Goal: Transaction & Acquisition: Purchase product/service

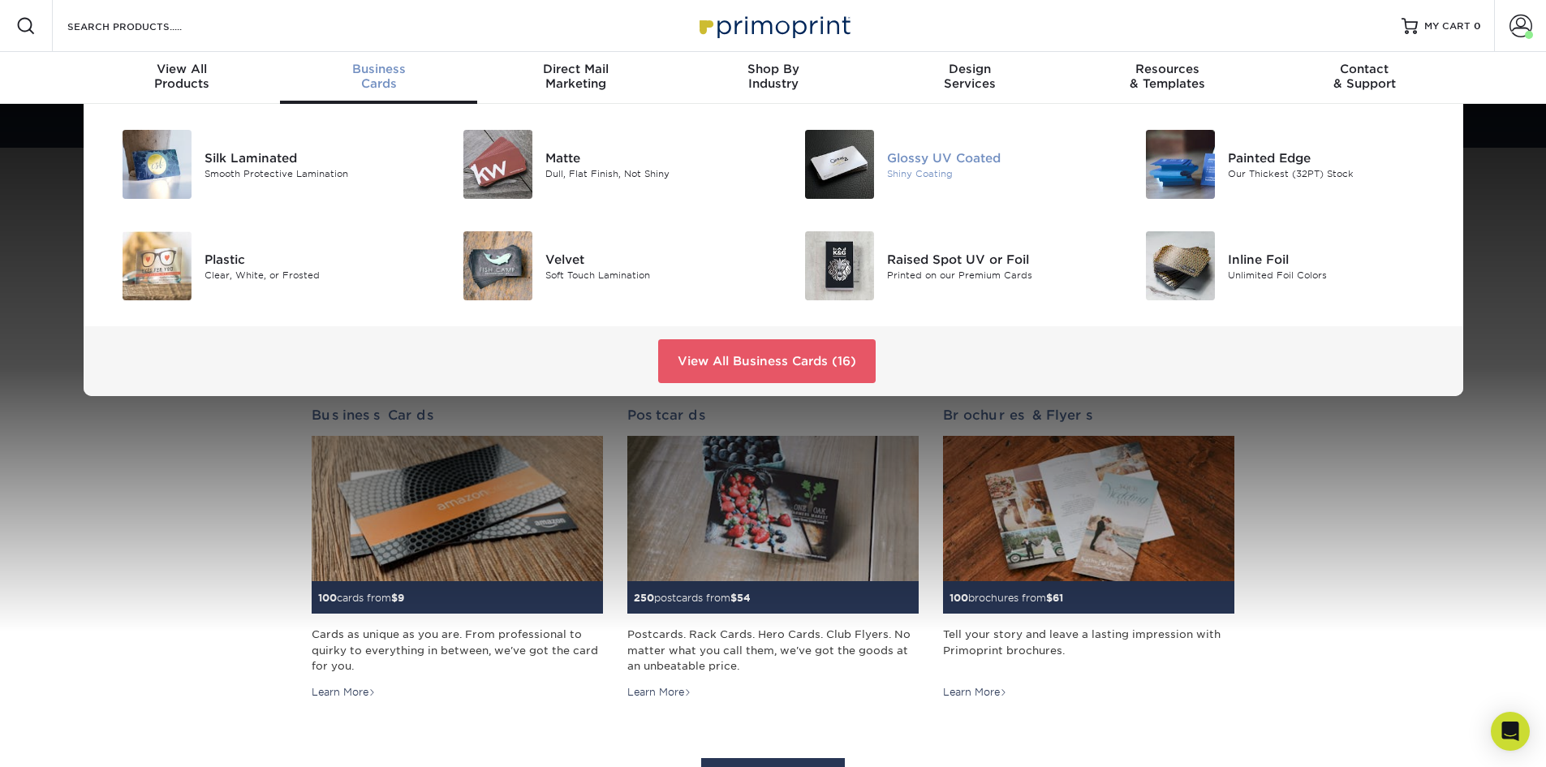
click at [858, 146] on img at bounding box center [839, 164] width 69 height 69
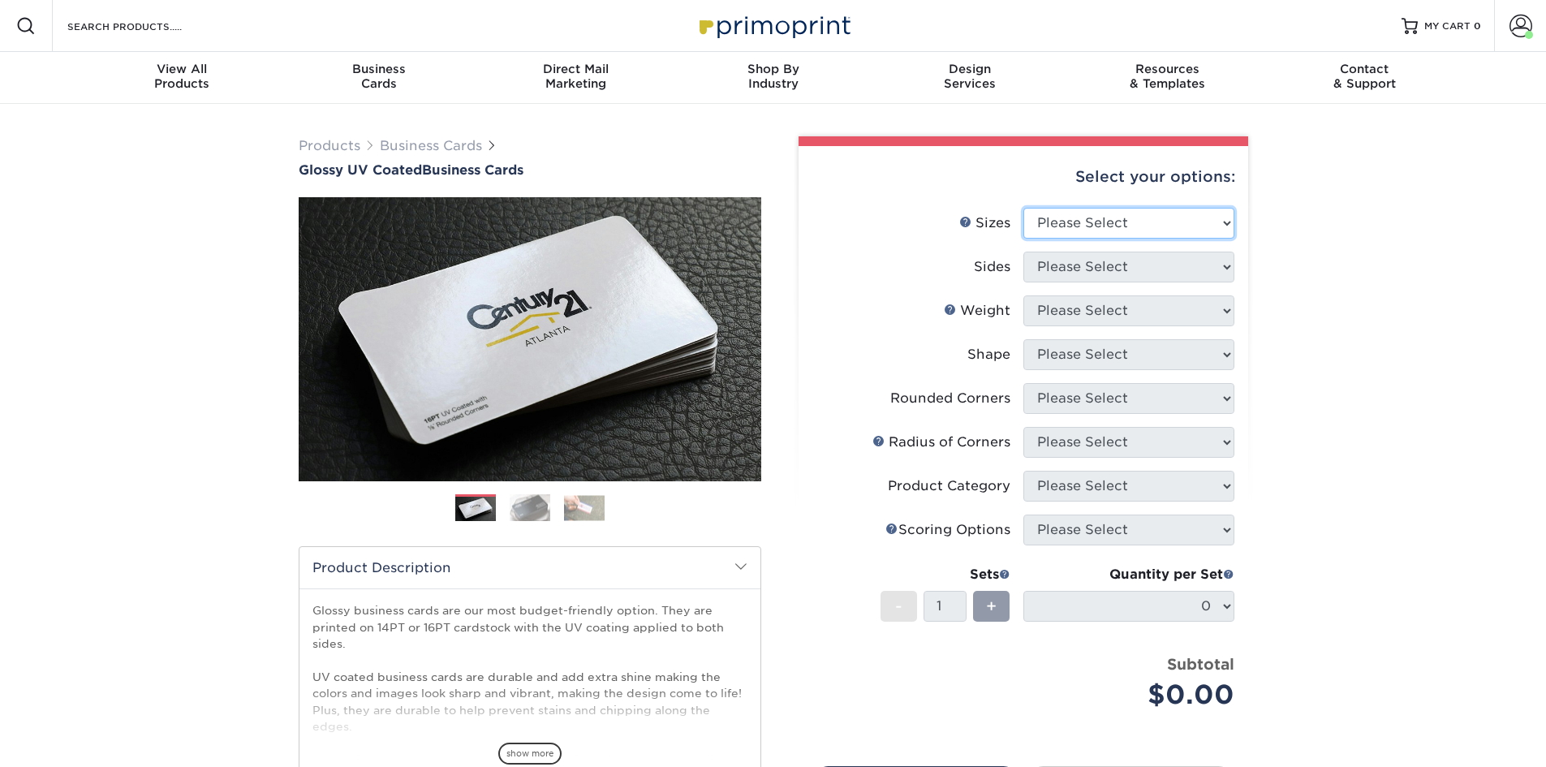
click at [1157, 222] on select "Please Select 1.5" x 3.5" - Mini 1.75" x 3.5" - Mini 2" x 2" - Square 2" x 3" -…" at bounding box center [1128, 223] width 211 height 31
select select "2.00x3.50"
click at [1023, 208] on select "Please Select 1.5" x 3.5" - Mini 1.75" x 3.5" - Mini 2" x 2" - Square 2" x 3" -…" at bounding box center [1128, 223] width 211 height 31
click at [1126, 270] on select "Please Select Print Both Sides Print Front Only" at bounding box center [1128, 267] width 211 height 31
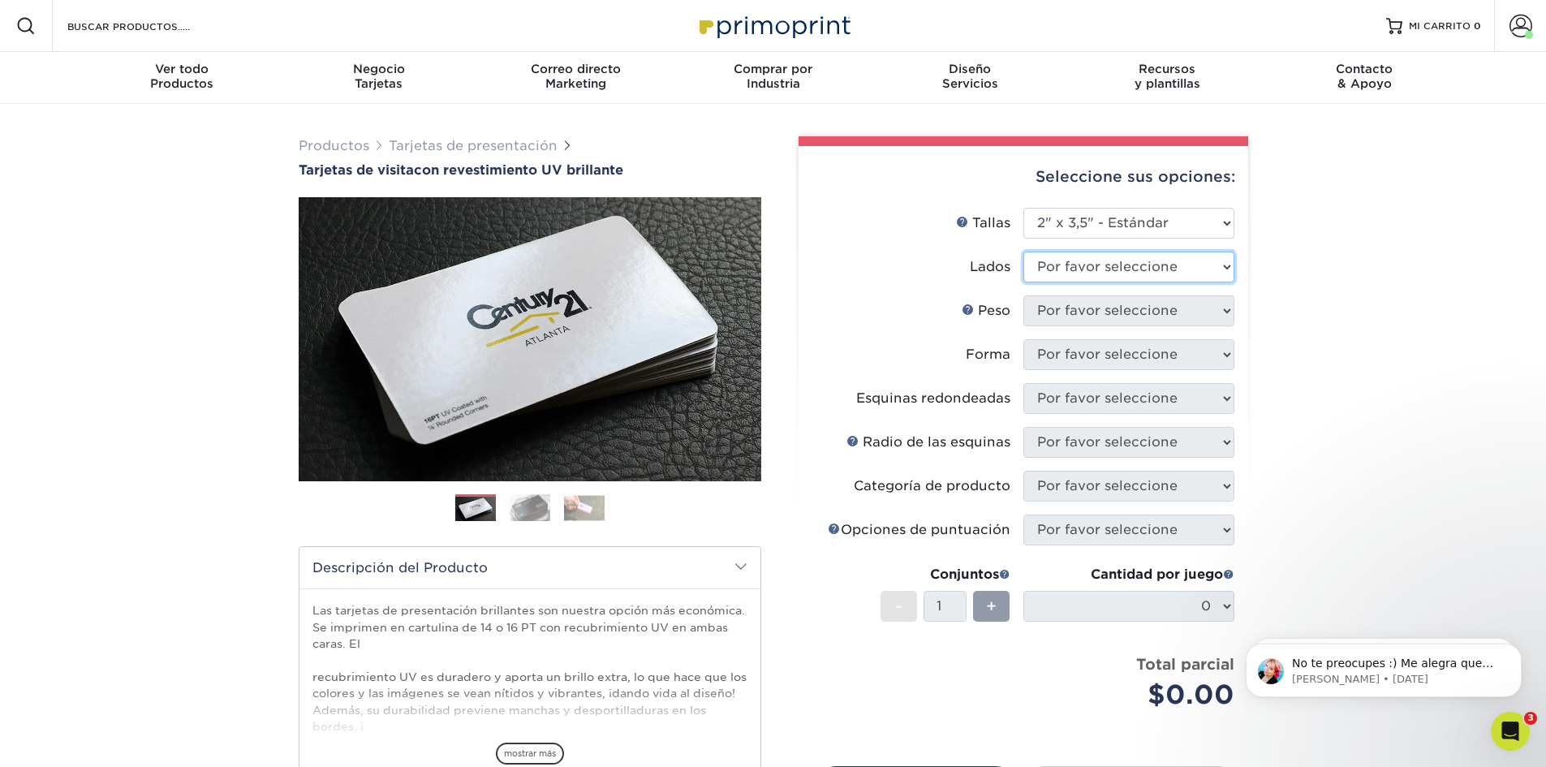
drag, startPoint x: 1168, startPoint y: 269, endPoint x: 1130, endPoint y: 270, distance: 37.4
click at [1130, 270] on select "Por favor seleccione Imprimir ambos lados Imprimir solo el frente" at bounding box center [1128, 267] width 211 height 31
select select "13abbda7-1d64-4f25-8bb2-c179b224825d"
click at [1023, 252] on select "Por favor seleccione Imprimir ambos lados Imprimir solo el frente" at bounding box center [1128, 267] width 211 height 31
click at [1095, 318] on select "Por favor seleccione 16 puntos 14 puntos" at bounding box center [1128, 310] width 211 height 31
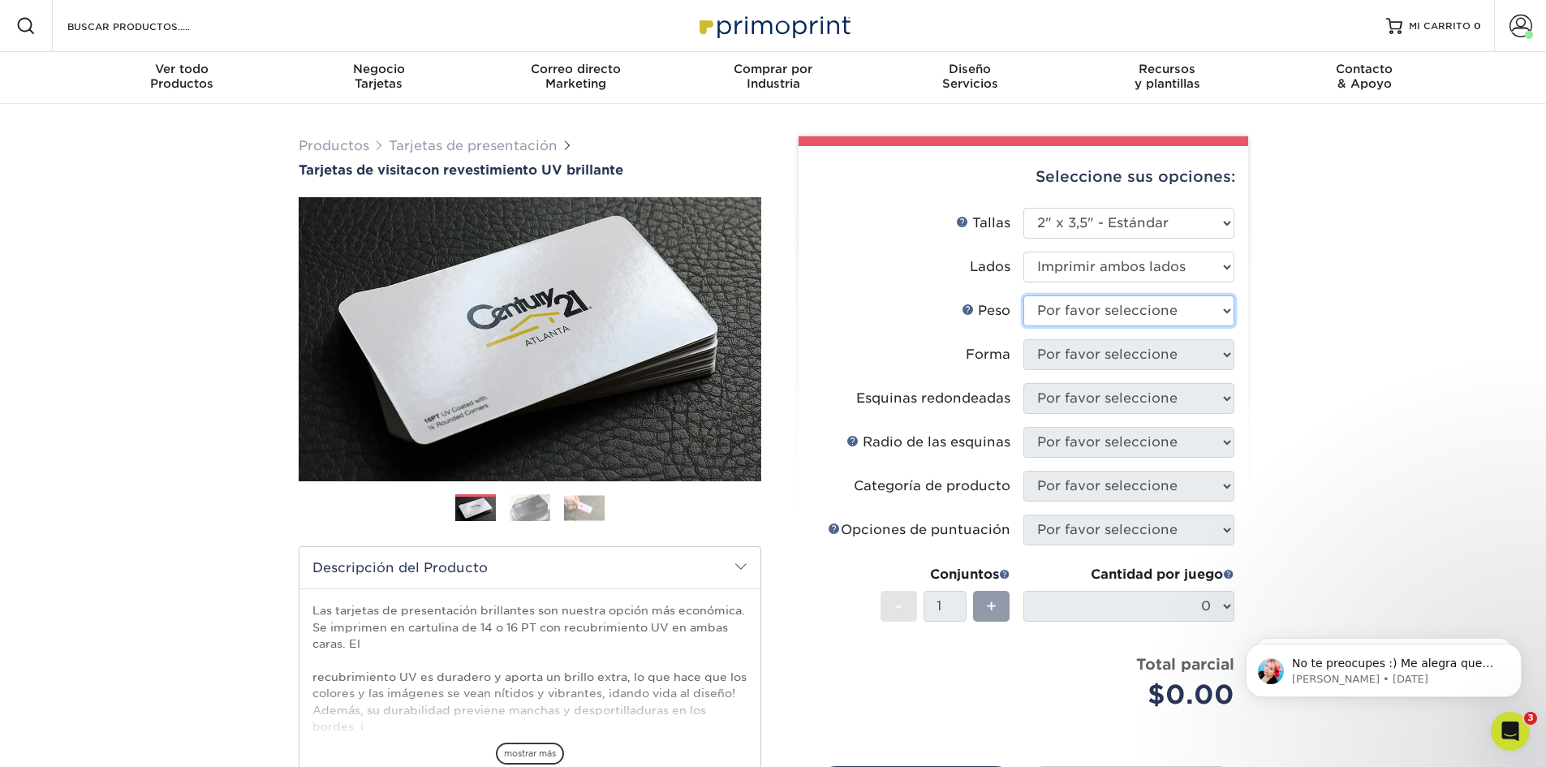
select select "14PT"
click at [1023, 295] on select "Por favor seleccione 16 puntos 14 puntos" at bounding box center [1128, 310] width 211 height 31
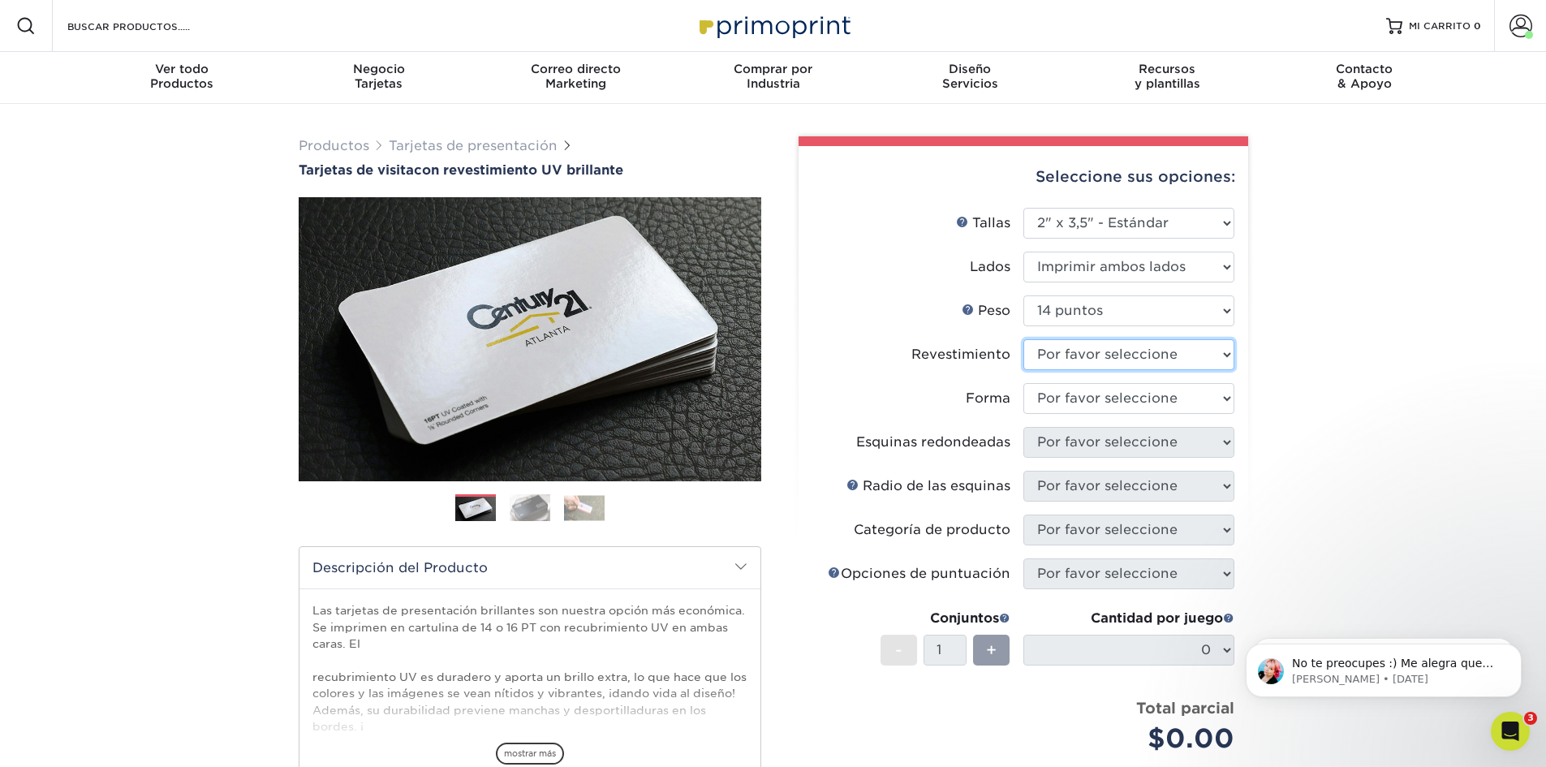
click at [1112, 351] on select at bounding box center [1128, 354] width 211 height 31
select select "ae367451-b2b8-45df-a344-0f05b6a12993"
click at [1023, 339] on select at bounding box center [1128, 354] width 211 height 31
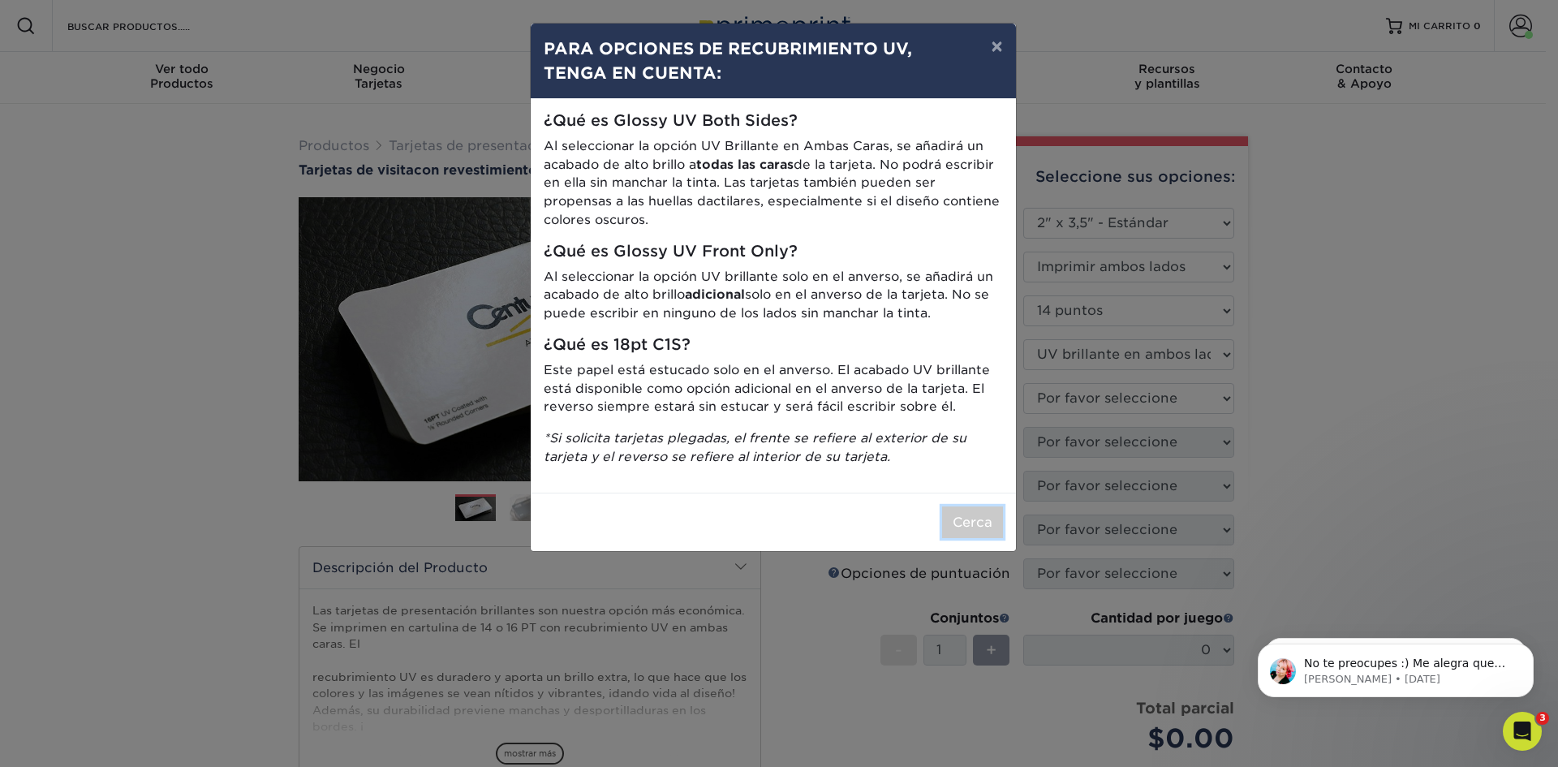
drag, startPoint x: 967, startPoint y: 537, endPoint x: 986, endPoint y: 526, distance: 21.8
click at [969, 537] on button "Cerca" at bounding box center [972, 522] width 61 height 32
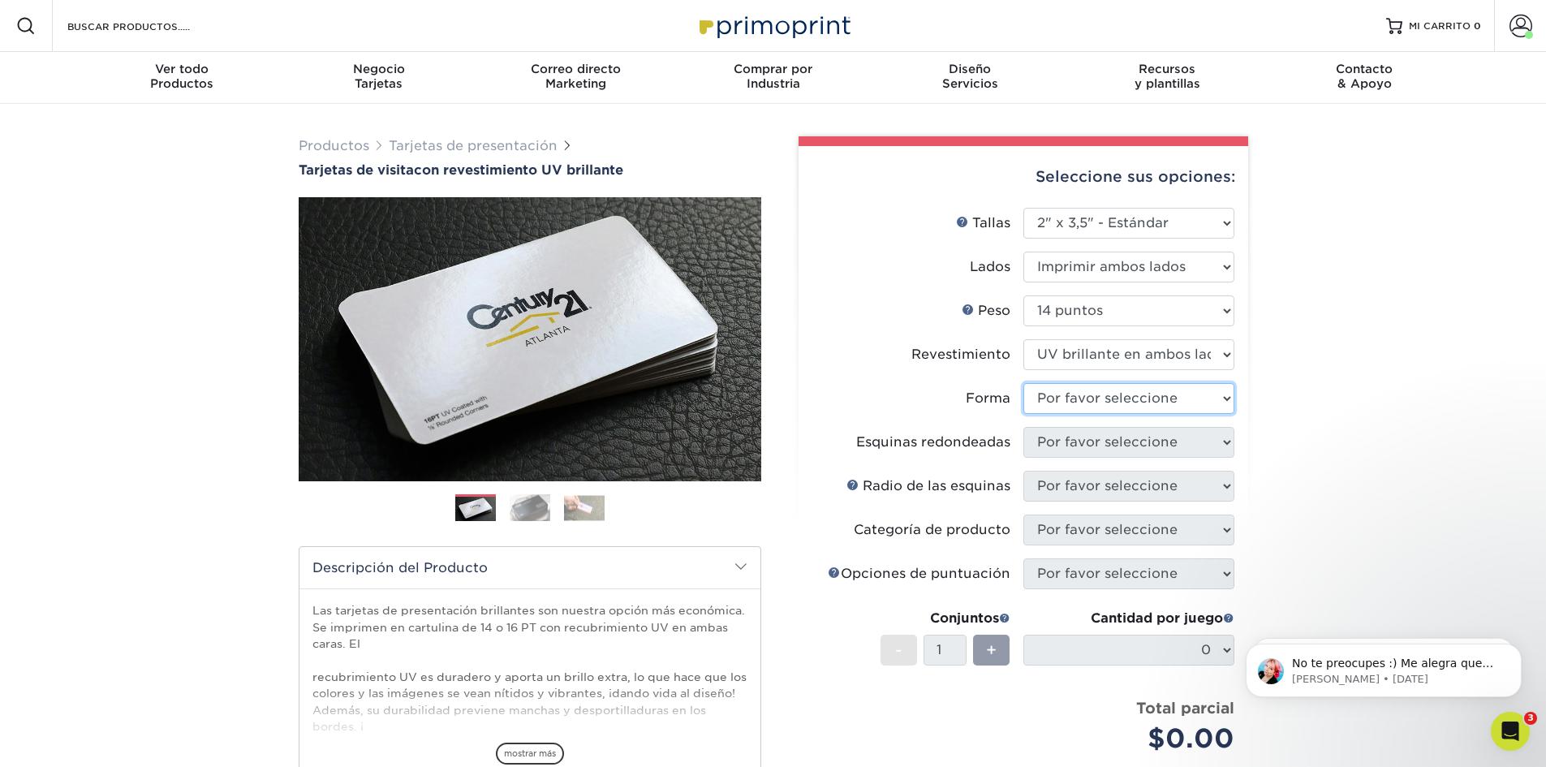
click at [1141, 399] on select "Por favor seleccione Estándar" at bounding box center [1128, 398] width 211 height 31
select select "standard"
click at [1023, 383] on select "Por favor seleccione Estándar" at bounding box center [1128, 398] width 211 height 31
click at [1090, 445] on select "Por favor seleccione Sí - Esquinas redondas 2 Sí - Redondear 4 esquinas No" at bounding box center [1128, 442] width 211 height 31
select select "0"
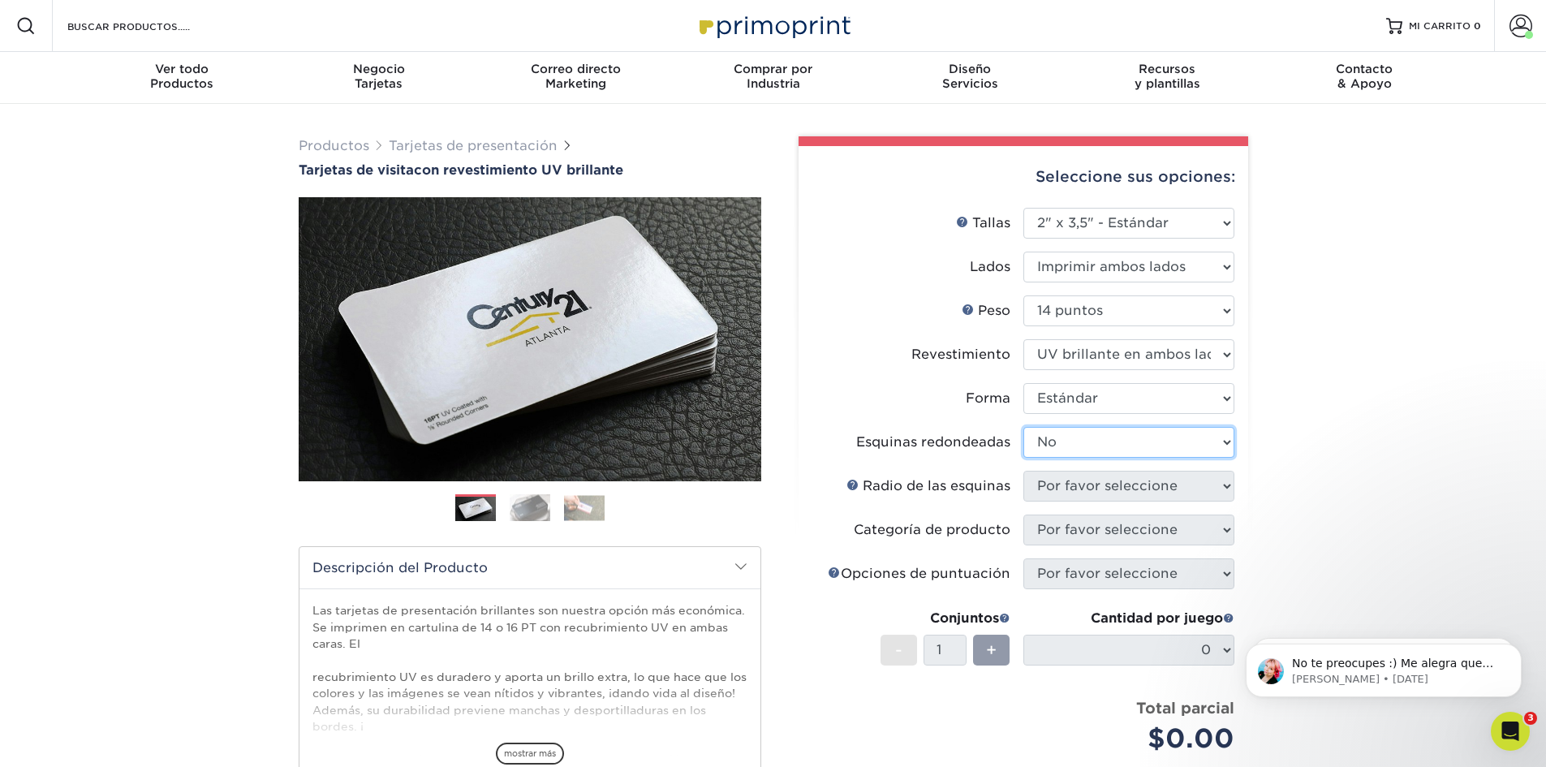
click at [1023, 427] on select "Por favor seleccione Sí - Esquinas redondas 2 Sí - Redondear 4 esquinas No" at bounding box center [1128, 442] width 211 height 31
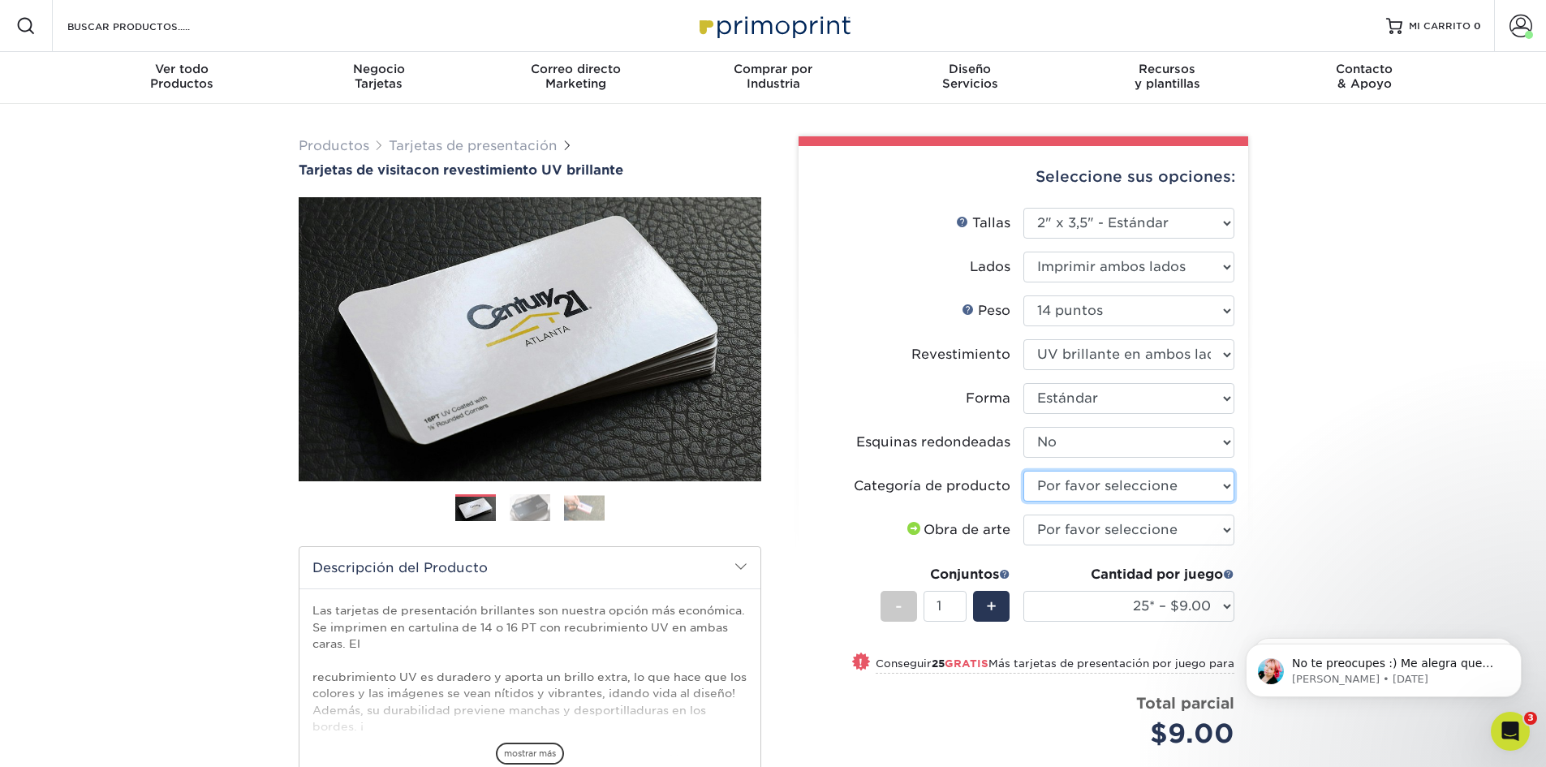
click at [1086, 479] on select "Por favor seleccione Tarjetas de presentación" at bounding box center [1128, 486] width 211 height 31
select select "3b5148f1-0588-4f88-a218-97bcfdce65c1"
click at [1023, 471] on select "Por favor seleccione Tarjetas de presentación" at bounding box center [1128, 486] width 211 height 31
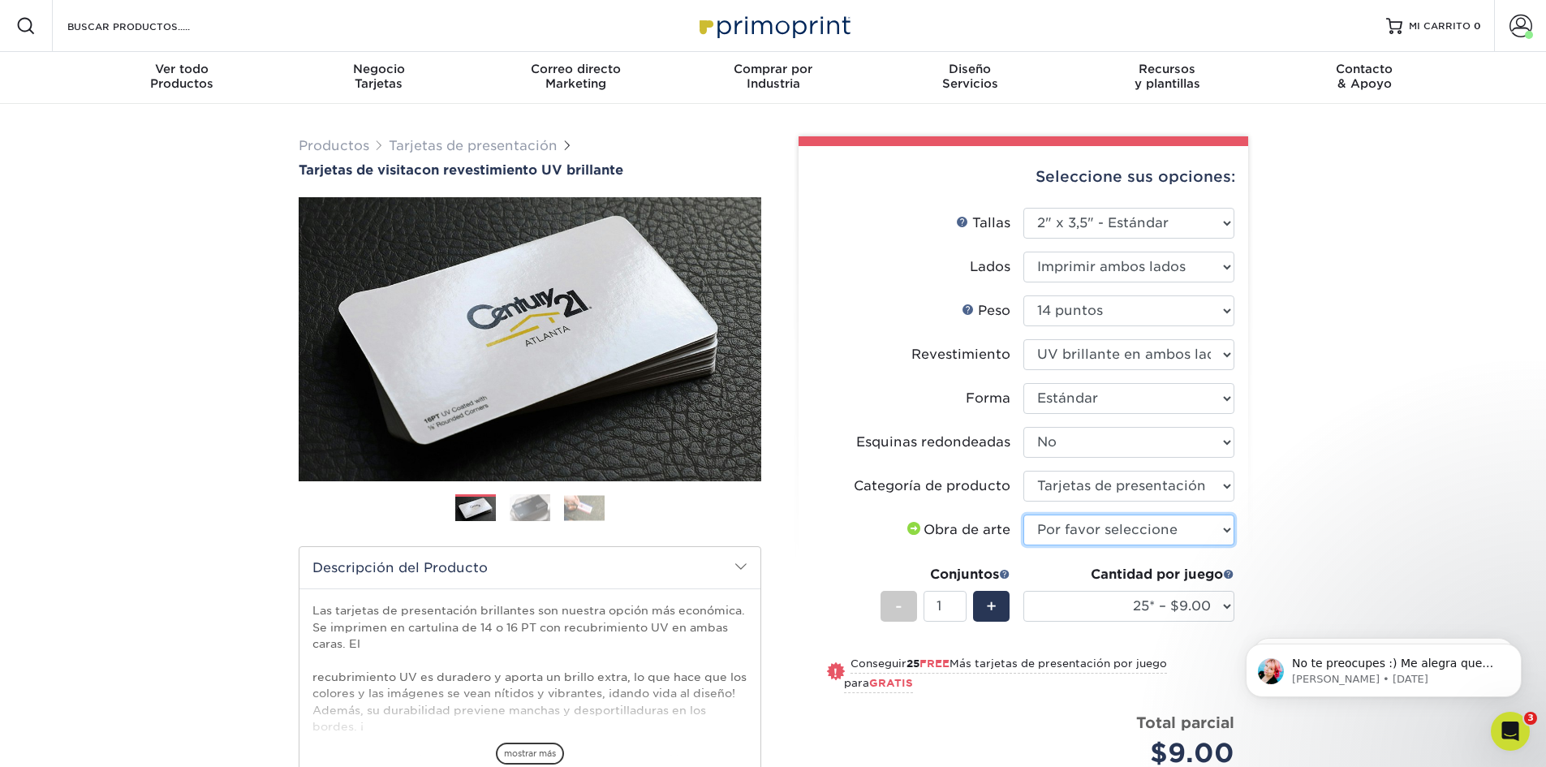
click at [1095, 531] on select "Por favor seleccione Subiré archivos Necesito un diseño - $100" at bounding box center [1128, 529] width 211 height 31
select select "upload"
click at [1023, 514] on select "Por favor seleccione Subiré archivos Necesito un diseño - $100" at bounding box center [1128, 529] width 211 height 31
click at [1103, 607] on select "25* – $9.00 50* – $9.00 100* – $9.00 250* – $17.00 500 – $33.00 1000 – $42.00 2…" at bounding box center [1128, 606] width 211 height 31
select select "500 – $33.00"
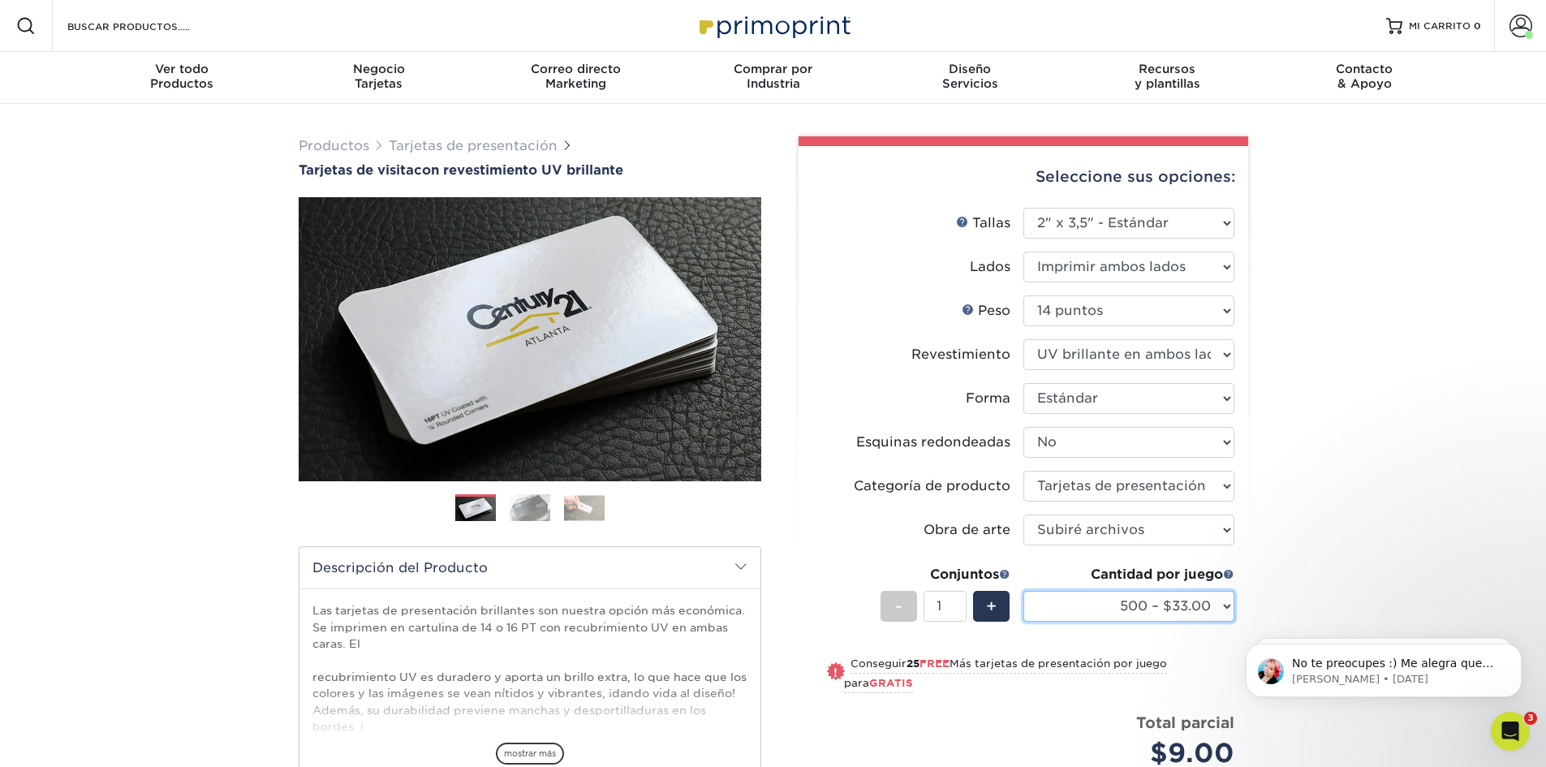
click at [1023, 591] on select "25* – $9.00 50* – $9.00 100* – $9.00 250* – $17.00 500 – $33.00 1000 – $42.00 2…" at bounding box center [1128, 606] width 211 height 31
click at [1096, 614] on select "25* – $9.00 50* – $9.00 100* – $9.00 250* – $17.00 500 – $33.00 1000 – $42.00 2…" at bounding box center [1128, 606] width 211 height 31
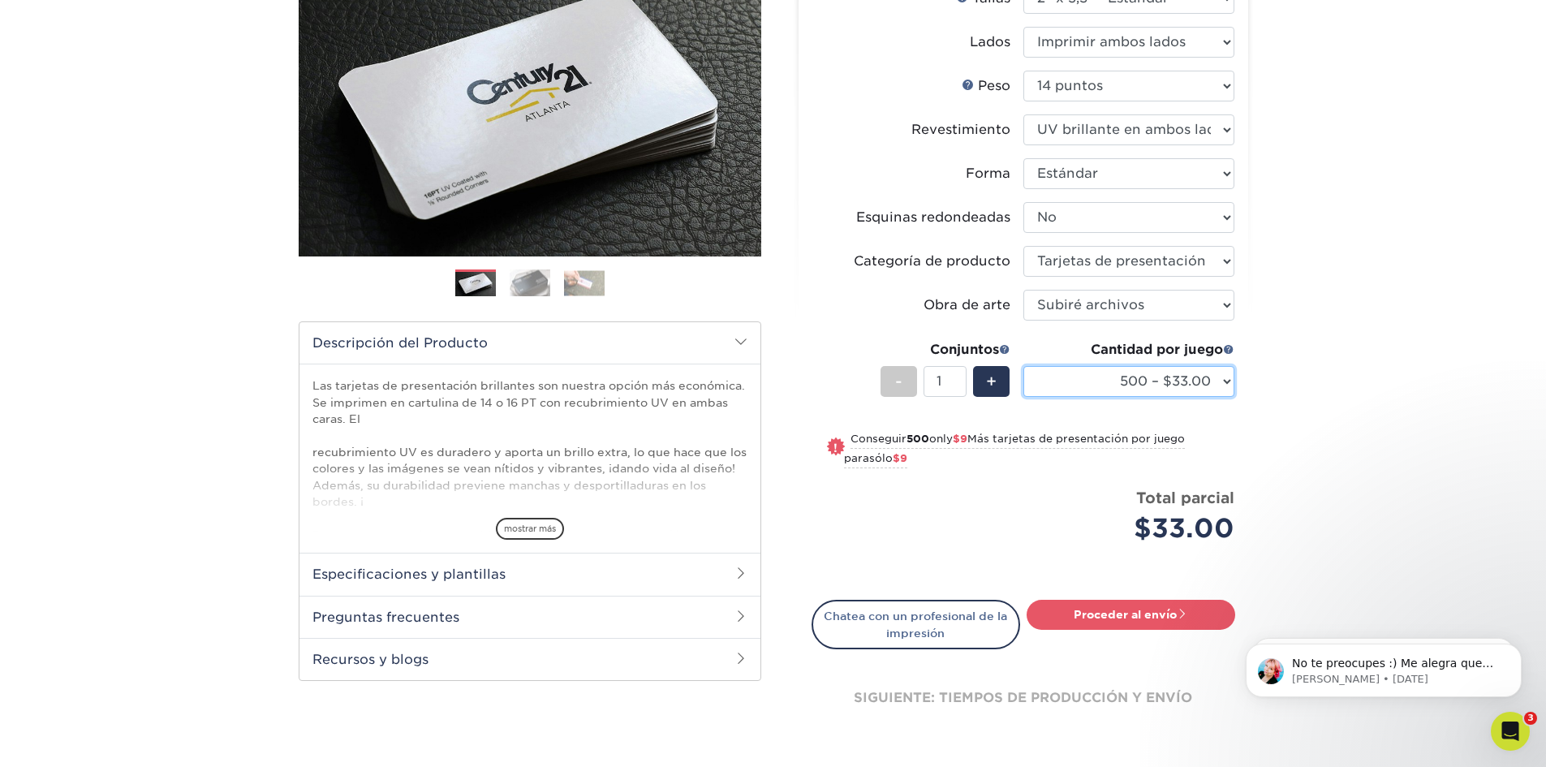
scroll to position [325, 0]
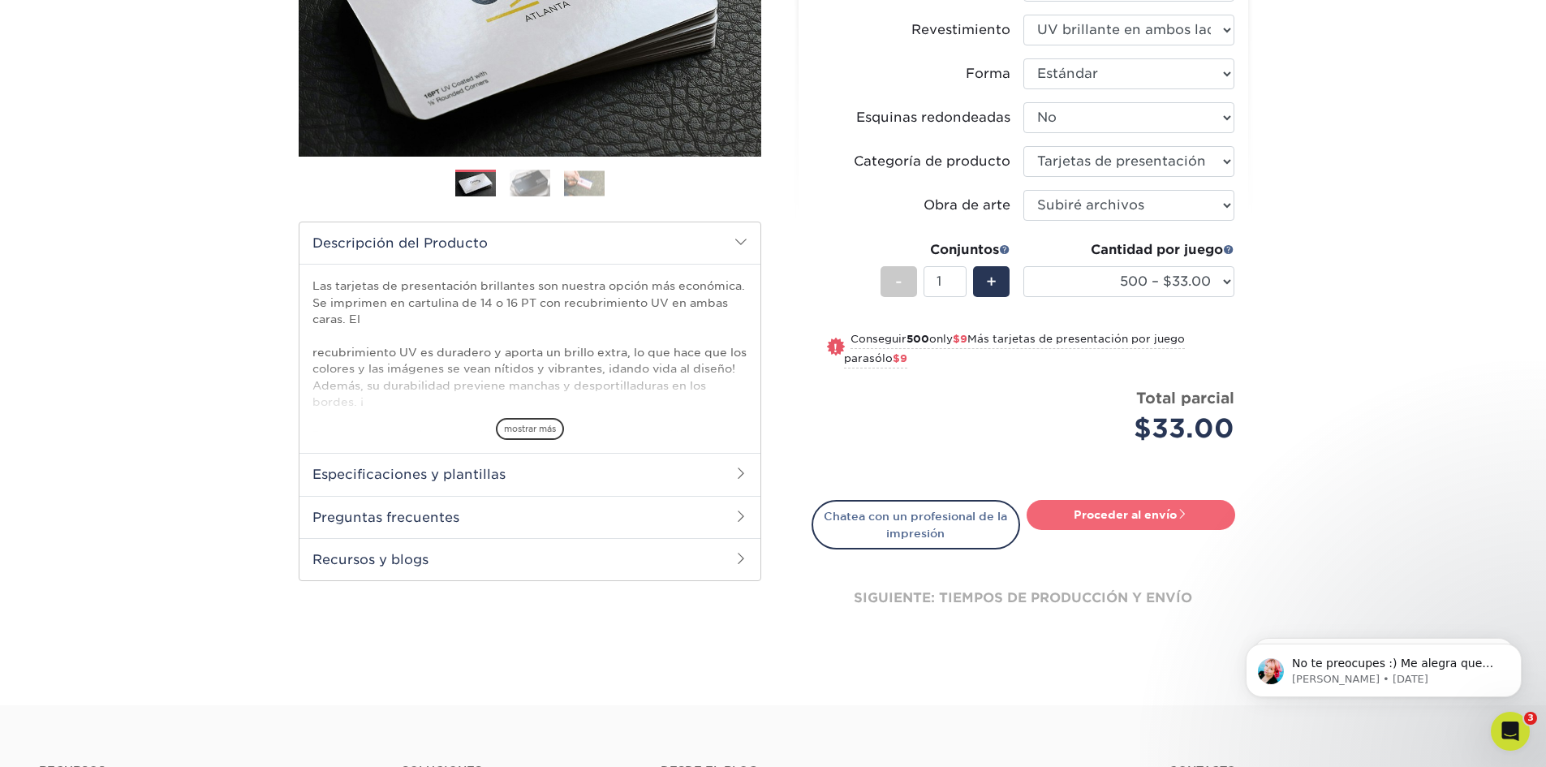
click at [1155, 518] on font "Proceder al envío" at bounding box center [1124, 514] width 103 height 13
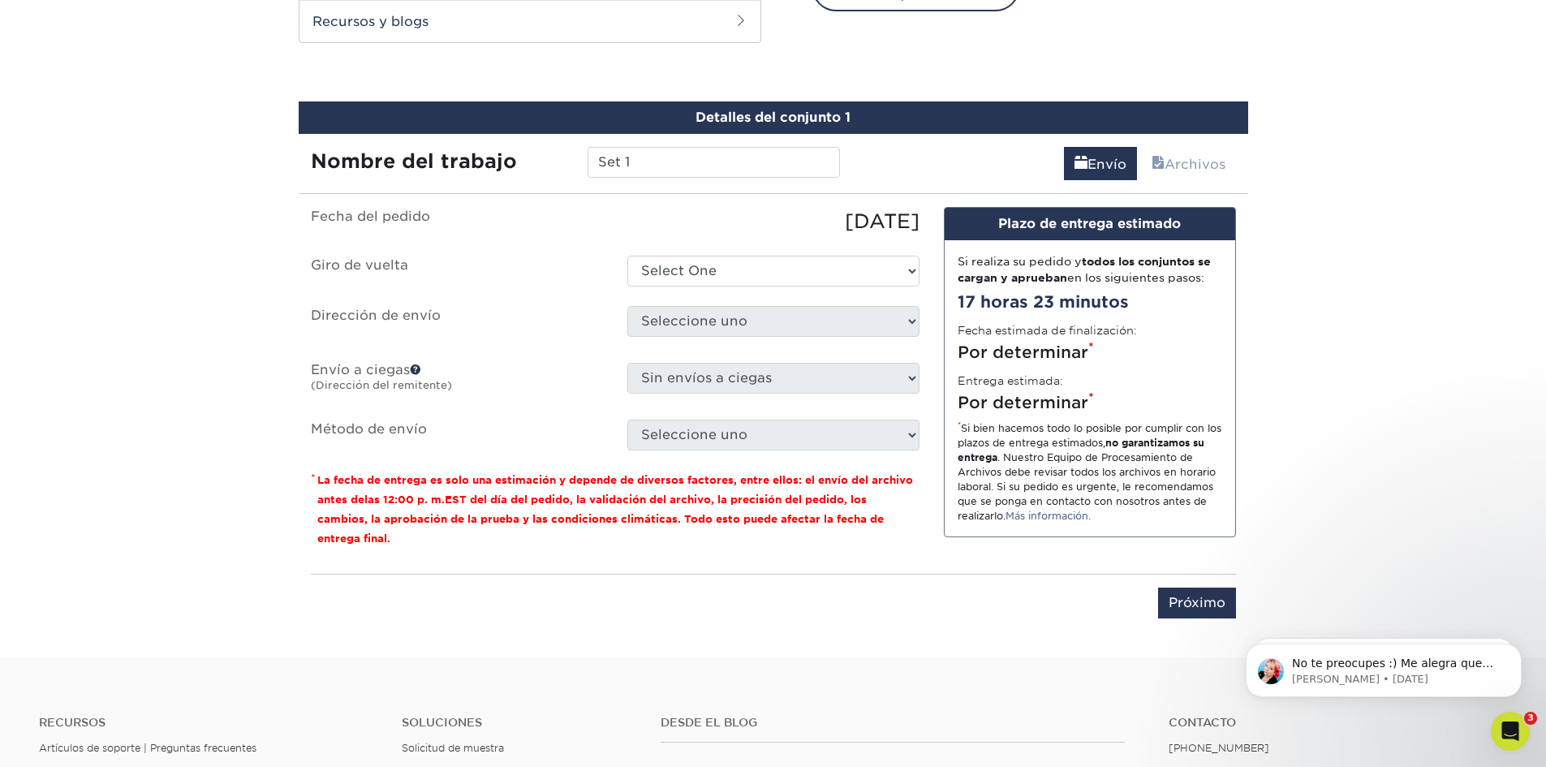
scroll to position [885, 0]
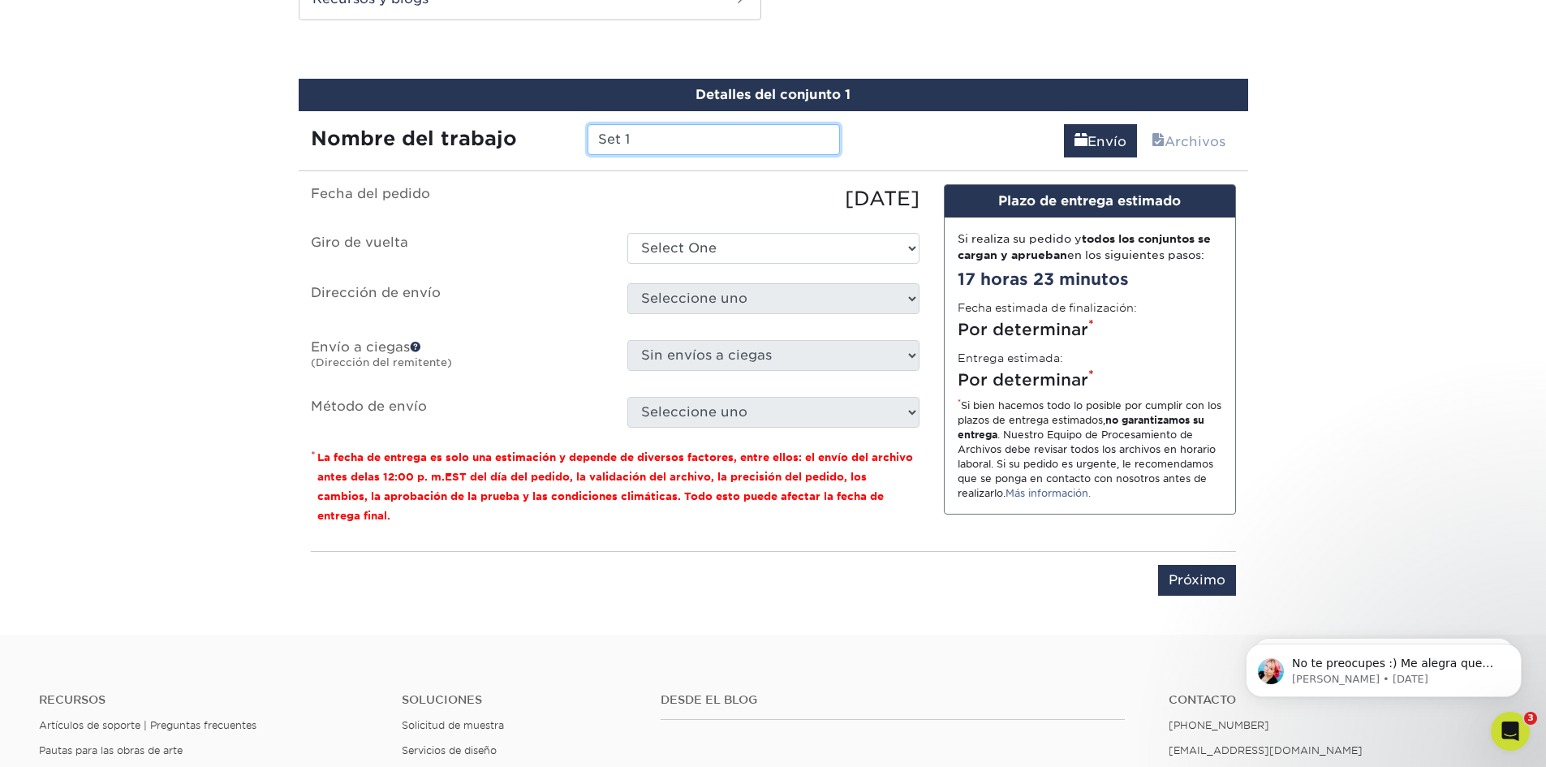
click at [666, 138] on input "Set 1" at bounding box center [713, 139] width 252 height 31
drag, startPoint x: 642, startPoint y: 140, endPoint x: 506, endPoint y: 122, distance: 136.8
click at [508, 127] on div "Nombre del trabajo Set 1" at bounding box center [576, 139] width 554 height 31
type input "SHYLAS SALON DE BELLEZA"
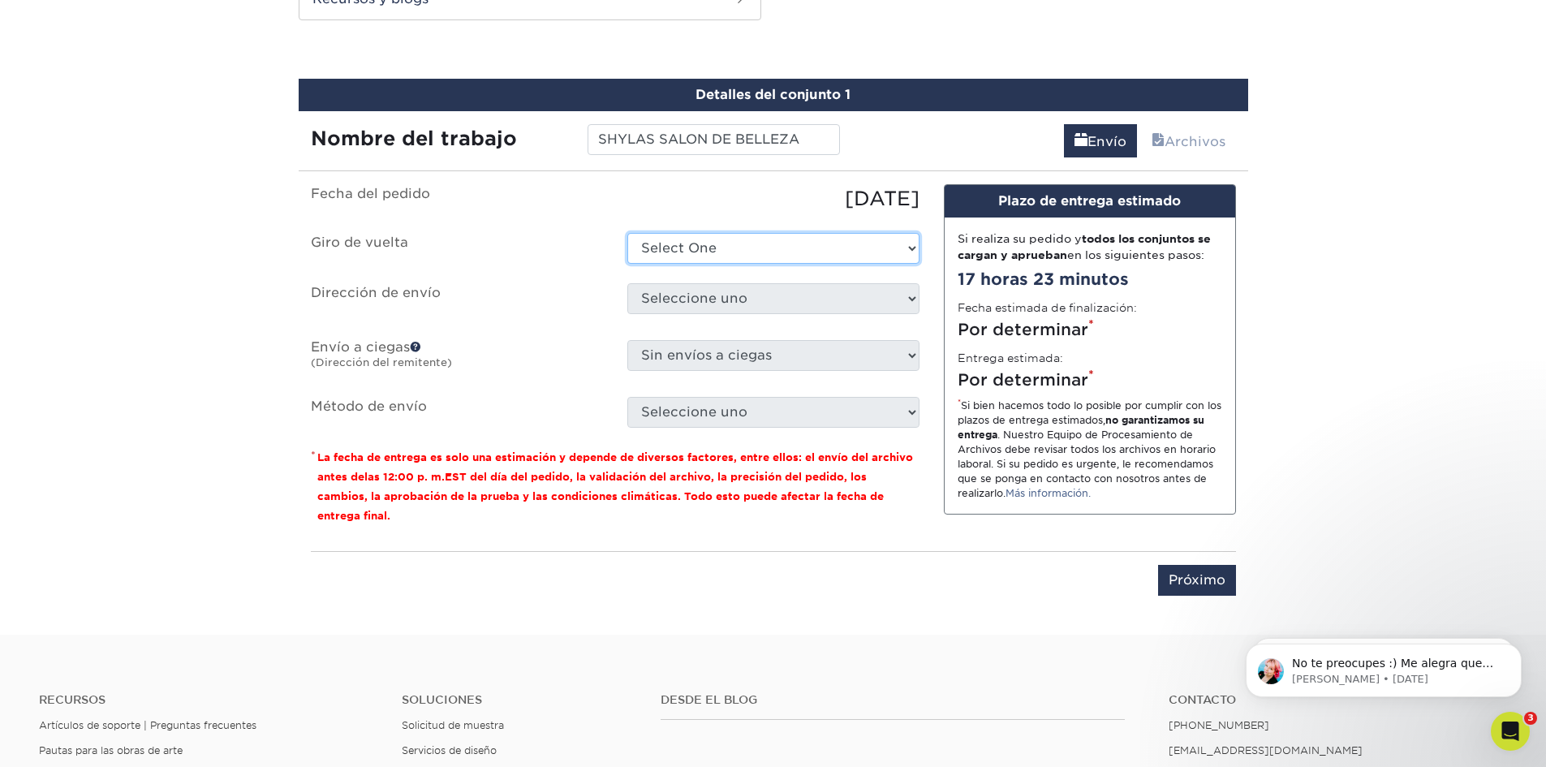
click at [720, 246] on select "Select One 2-4 Business Days 2 Day Next Business Day" at bounding box center [773, 248] width 292 height 31
select select "17ced933-8ee2-4716-9748-db48f0cdea7b"
click at [627, 233] on select "Select One 2-4 Business Days 2 Day Next Business Day" at bounding box center [773, 248] width 292 height 31
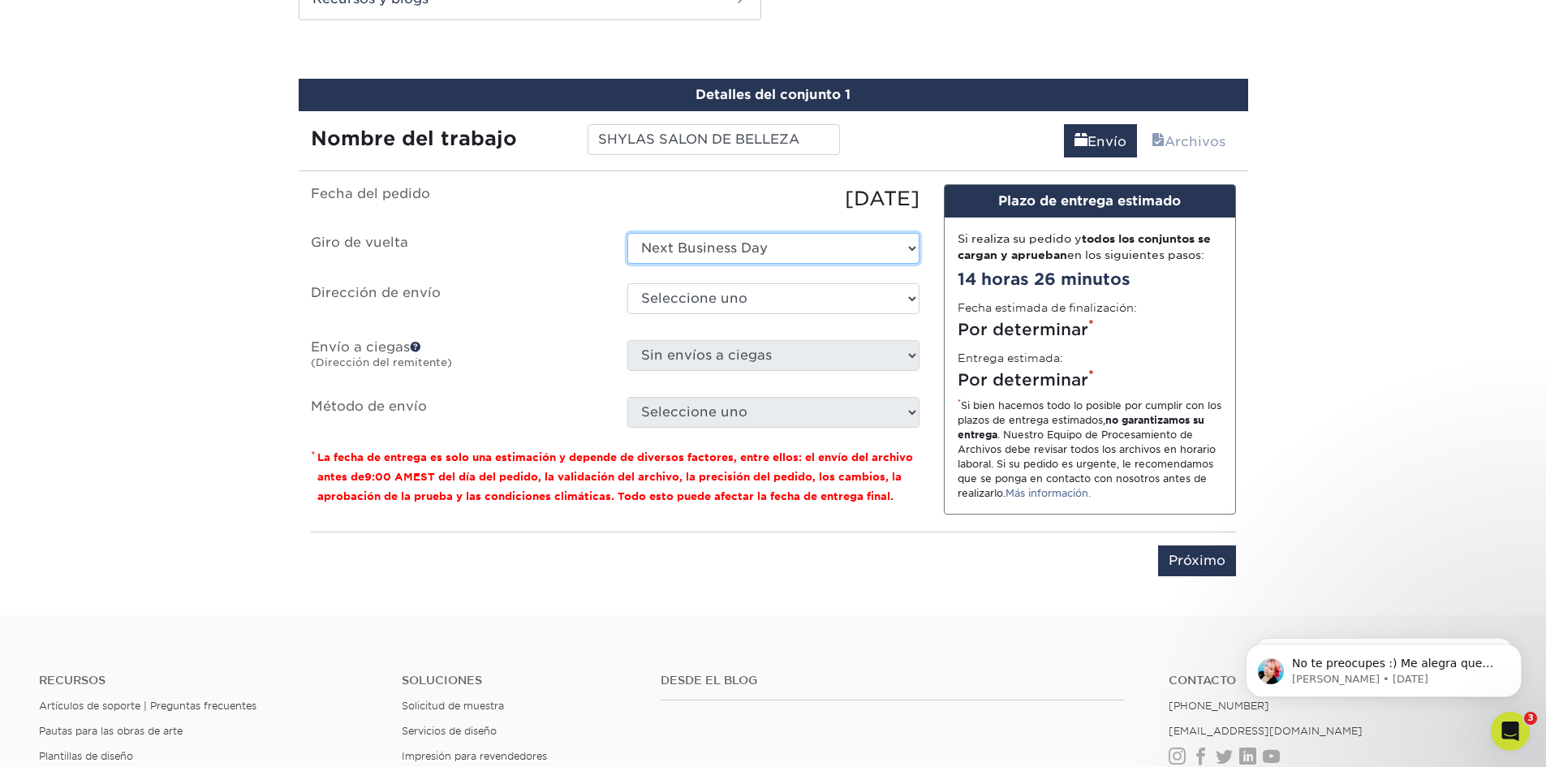
click at [824, 245] on select "Select One 2-4 Business Days 2 Day Next Business Day" at bounding box center [773, 248] width 292 height 31
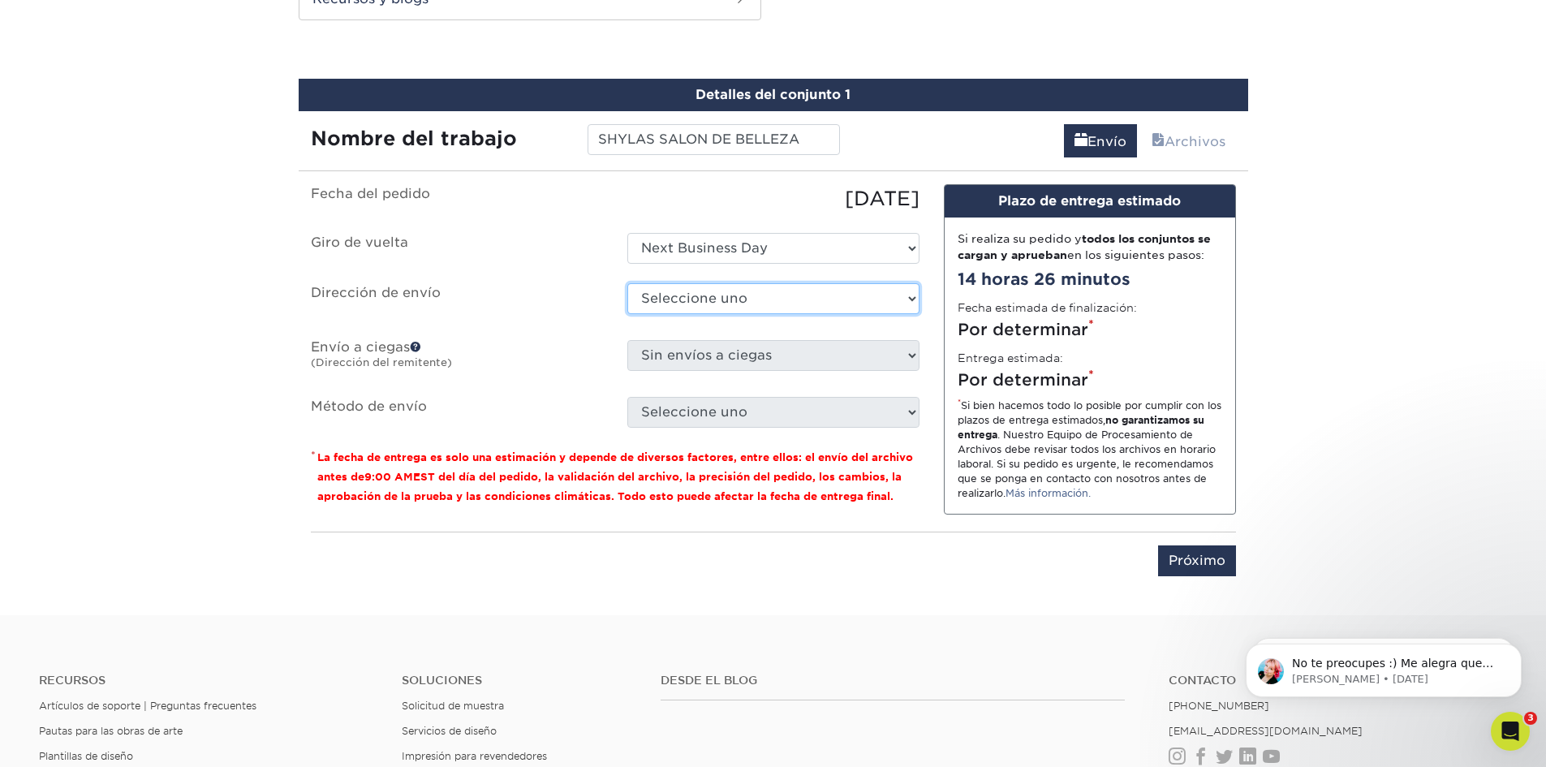
click at [757, 302] on select "Seleccione uno gráficos y letreros + Agregar nueva dirección" at bounding box center [773, 298] width 292 height 31
select select "281527"
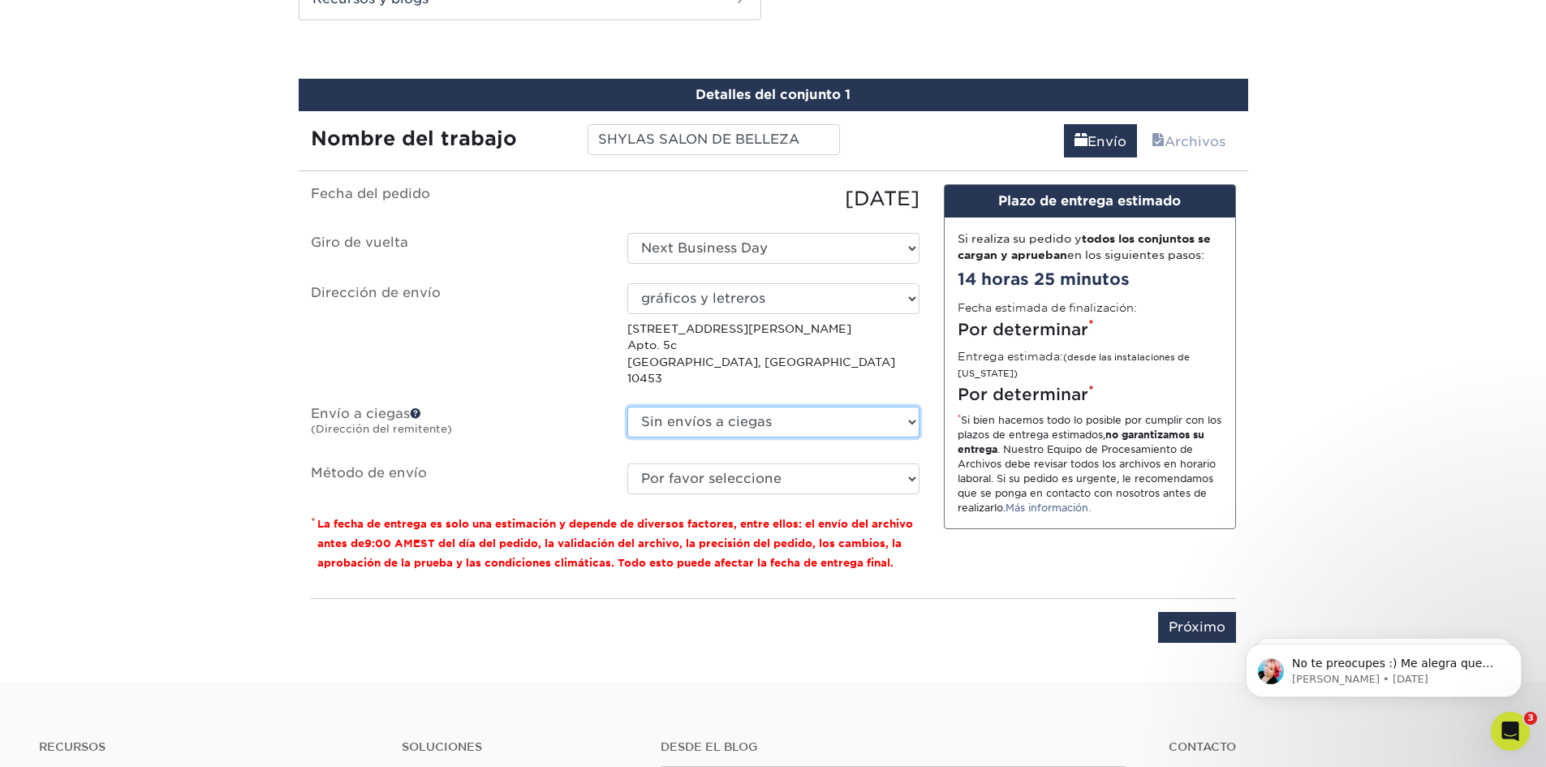
click at [768, 407] on select "Sin envíos a ciegas gráficos y letreros + Agregar nueva dirección" at bounding box center [773, 421] width 292 height 31
select select "281527"
click at [627, 406] on select "Sin envíos a ciegas gráficos y letreros + Agregar nueva dirección" at bounding box center [773, 421] width 292 height 31
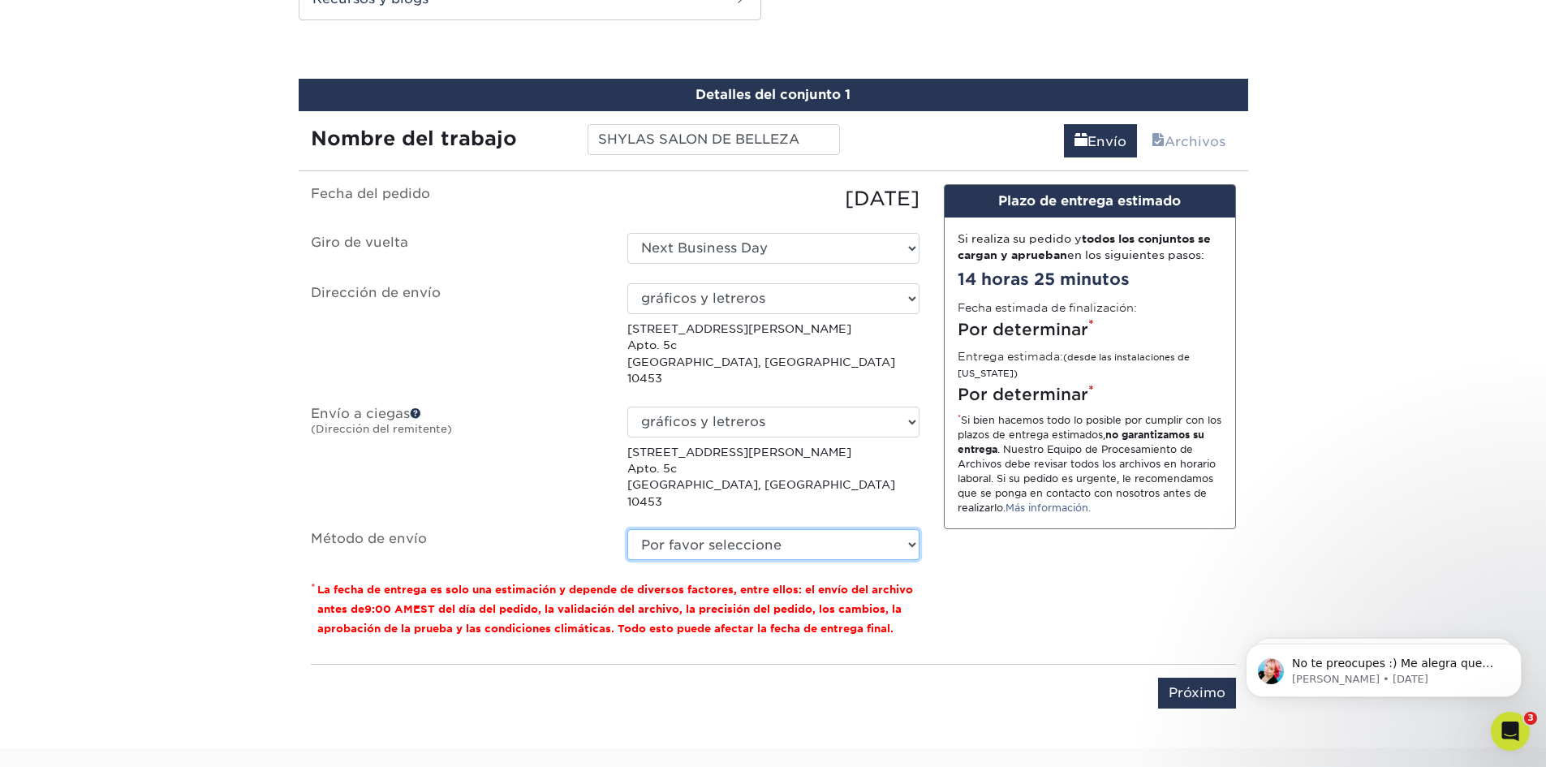
click at [838, 529] on select "Por favor seleccione Envío terrestre (+$8,96) Servicio de envío en 3 días (+$24…" at bounding box center [773, 544] width 292 height 31
select select "03"
click at [627, 529] on select "Por favor seleccione Envío terrestre (+$8,96) Servicio de envío en 3 días (+$24…" at bounding box center [773, 544] width 292 height 31
drag, startPoint x: 1200, startPoint y: 660, endPoint x: 1112, endPoint y: 650, distance: 89.1
click at [1200, 677] on input "Próximo" at bounding box center [1197, 692] width 78 height 31
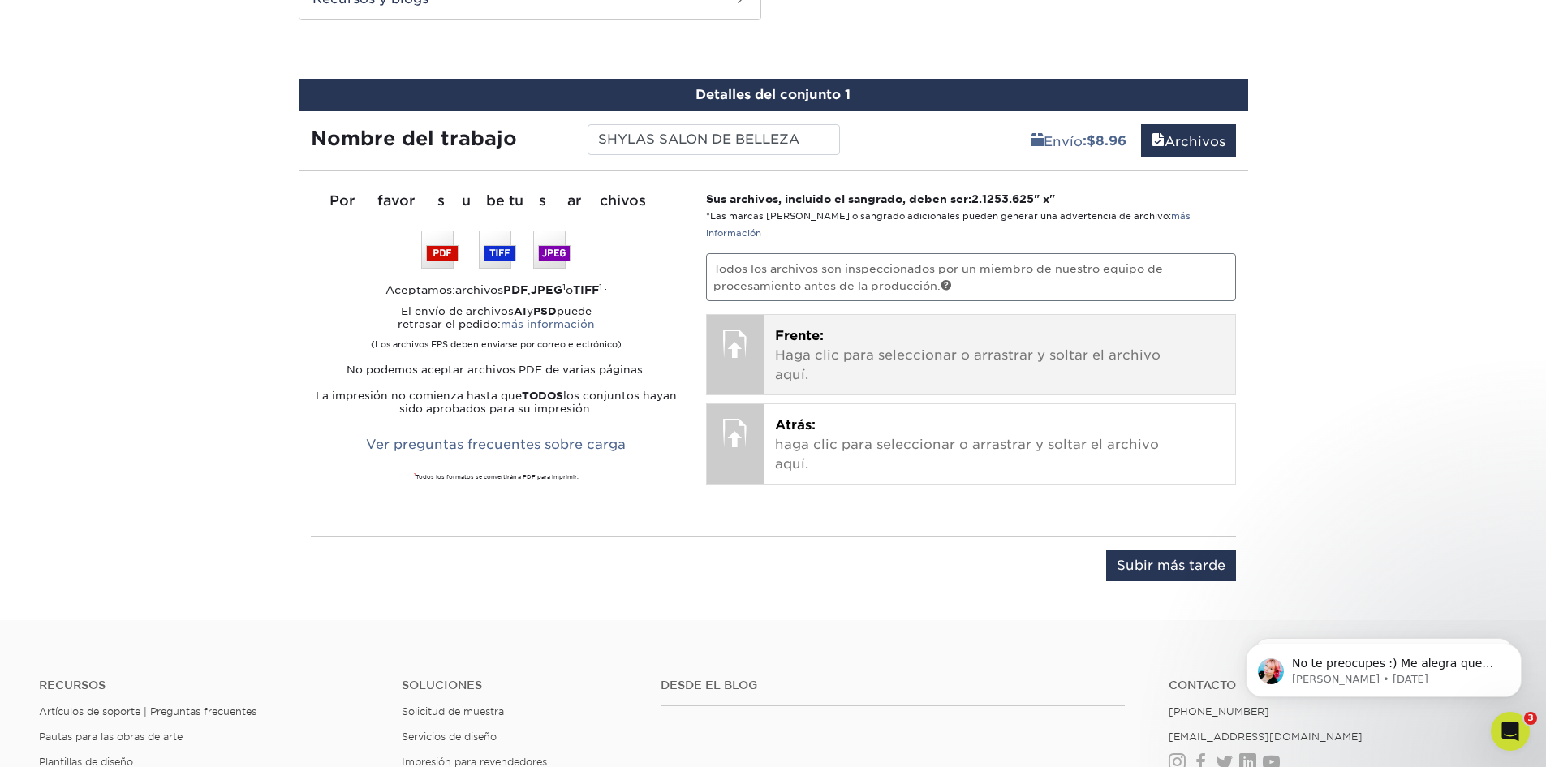
click at [867, 347] on font "Haga clic para seleccionar o arrastrar y soltar el archivo aquí." at bounding box center [967, 364] width 385 height 35
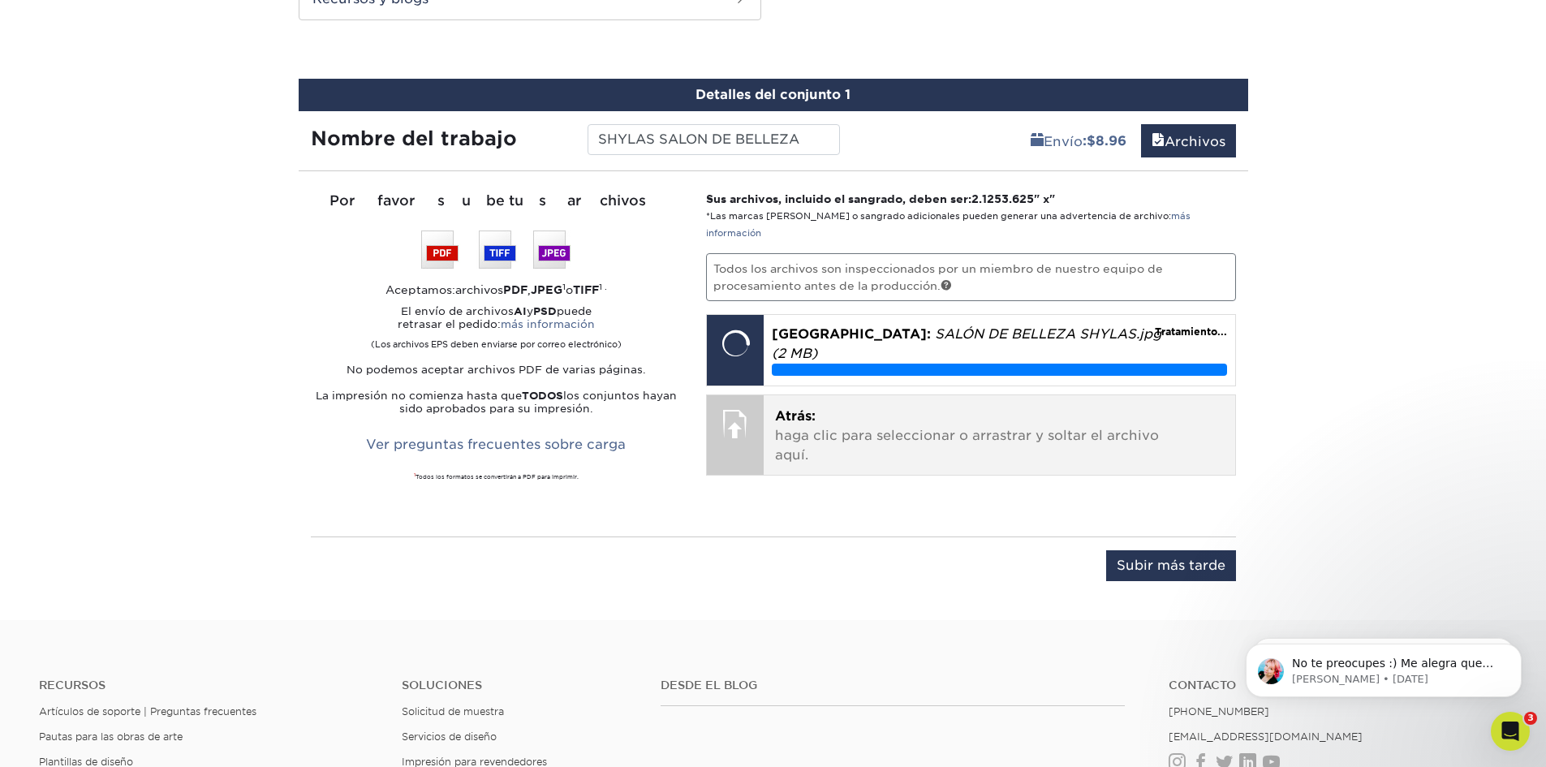
click at [813, 428] on font "haga clic para seleccionar o arrastrar y soltar el archivo aquí." at bounding box center [967, 445] width 384 height 35
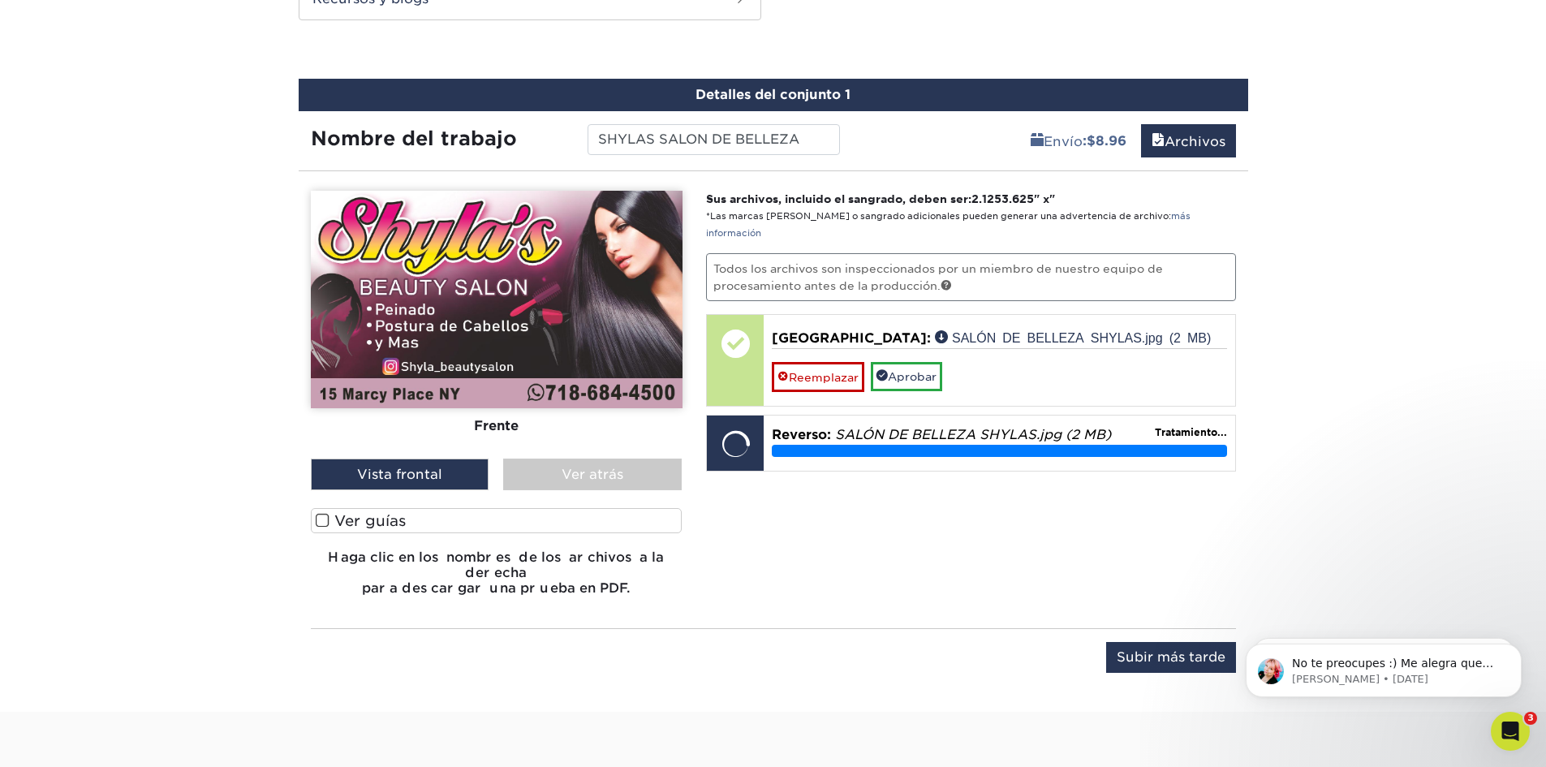
click at [319, 527] on span at bounding box center [323, 520] width 14 height 15
click at [0, 0] on input "Ver guías" at bounding box center [0, 0] width 0 height 0
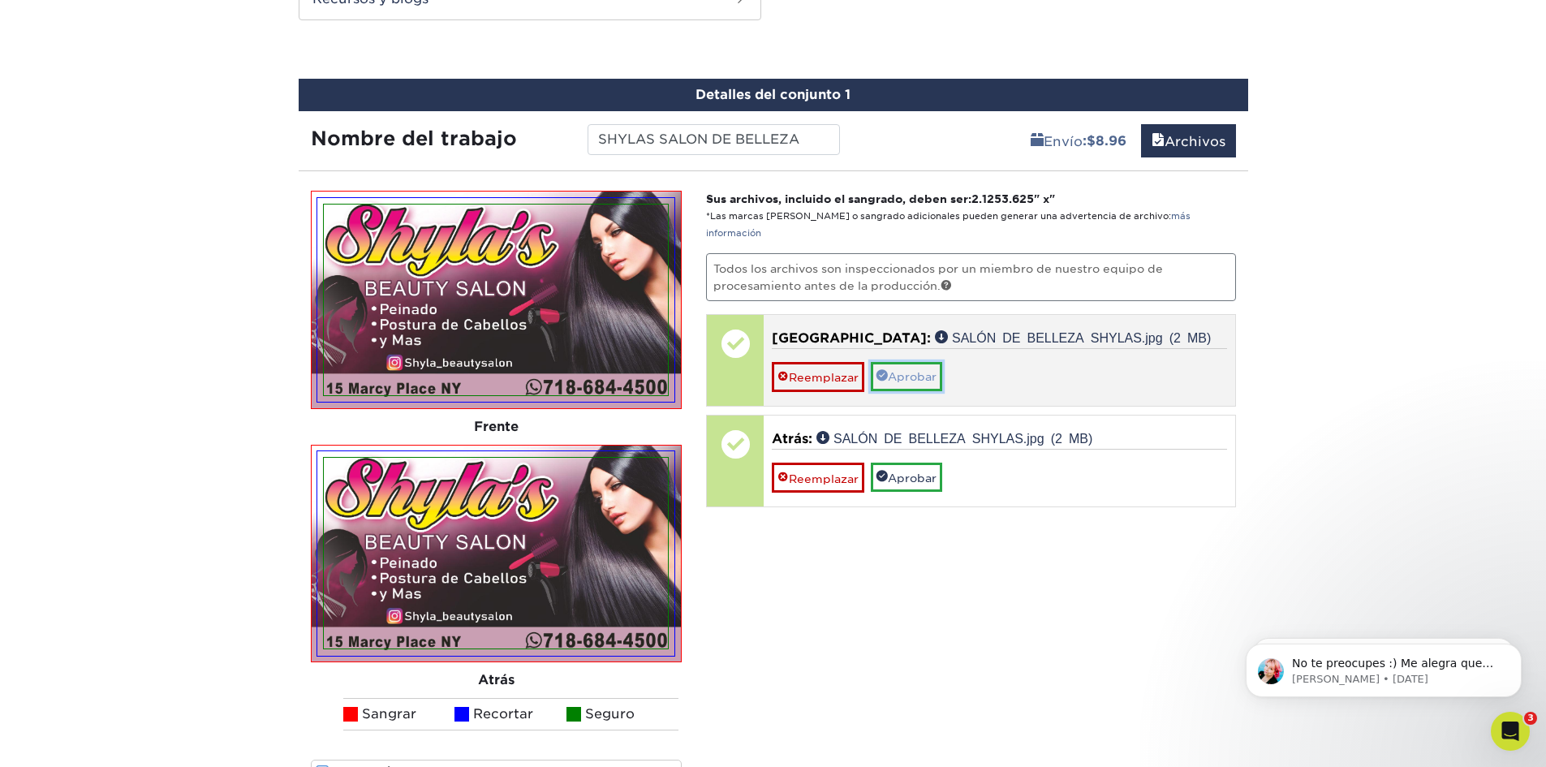
click at [918, 371] on font "Aprobar" at bounding box center [912, 377] width 49 height 13
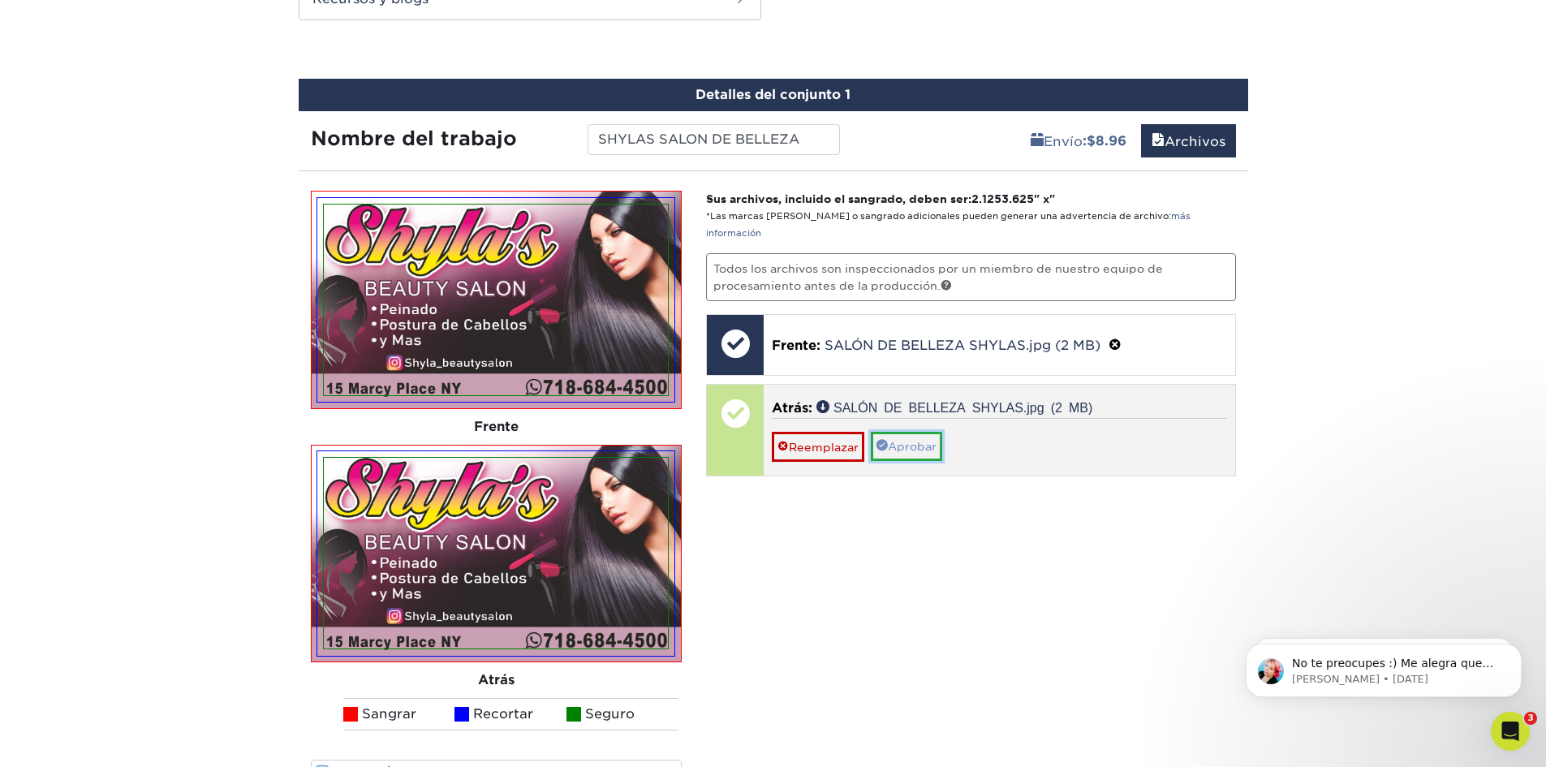
click at [914, 441] on font "Aprobar" at bounding box center [912, 447] width 49 height 13
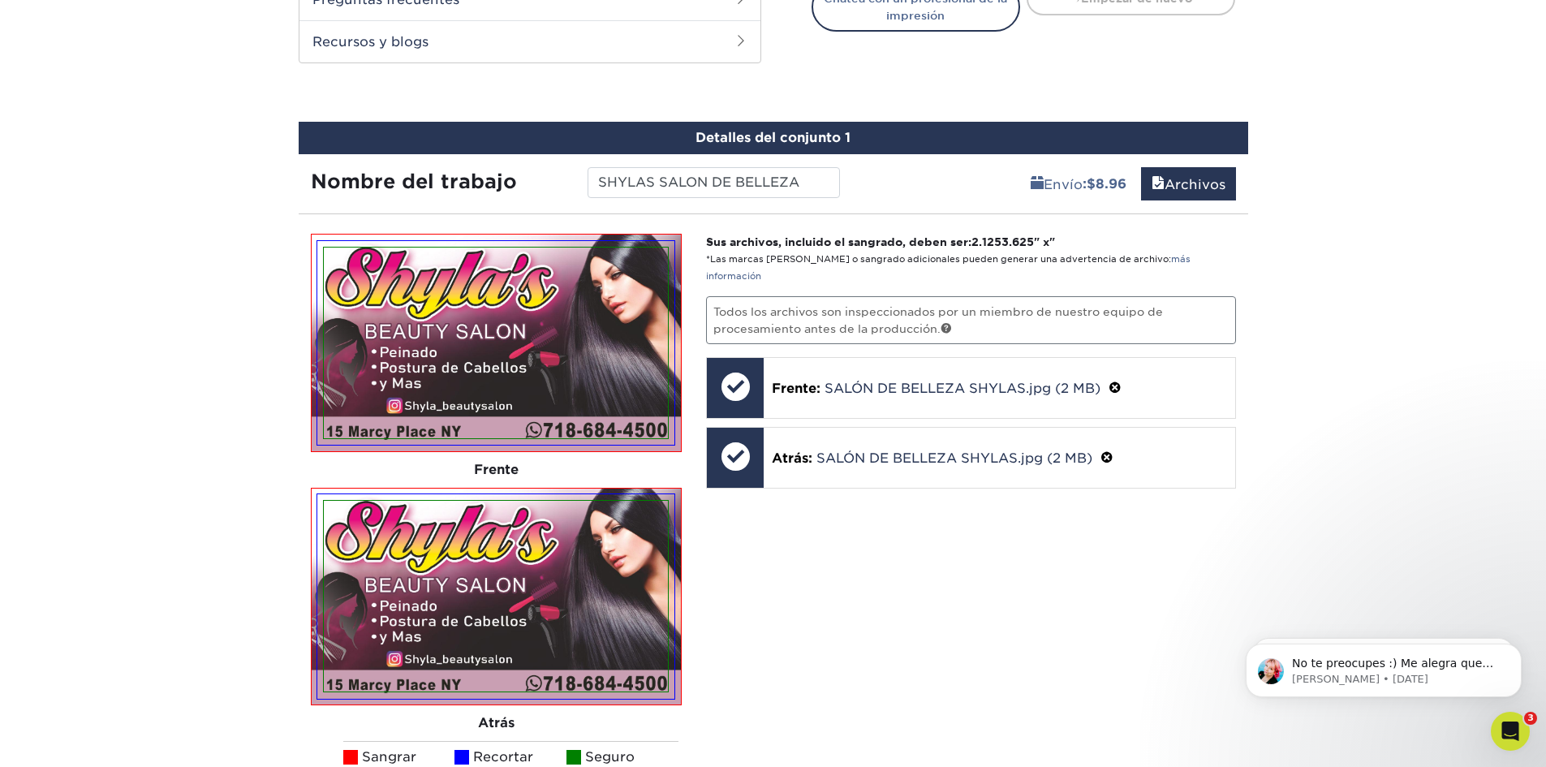
scroll to position [804, 0]
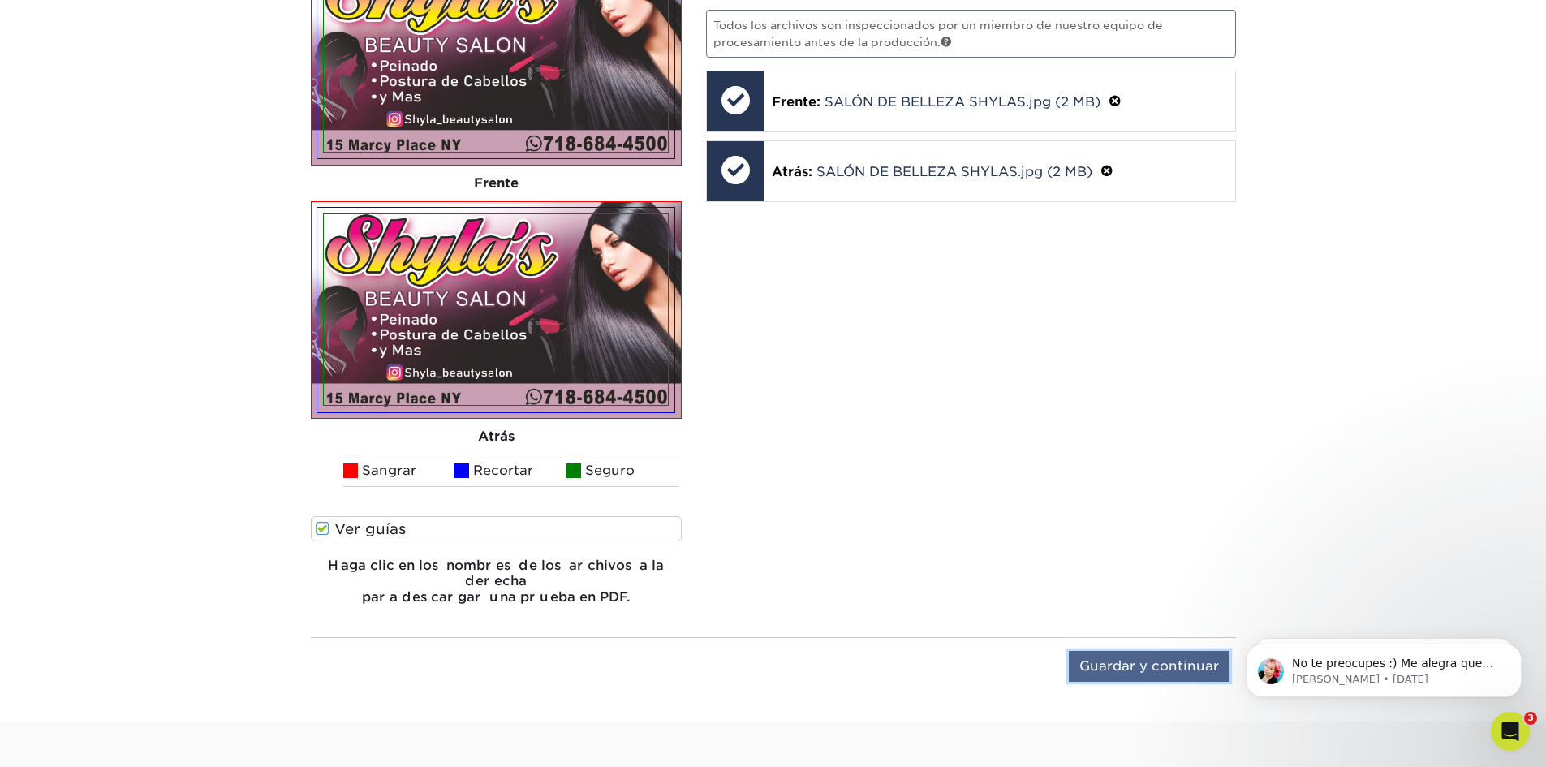
click at [1157, 651] on input "Guardar y continuar" at bounding box center [1149, 666] width 161 height 31
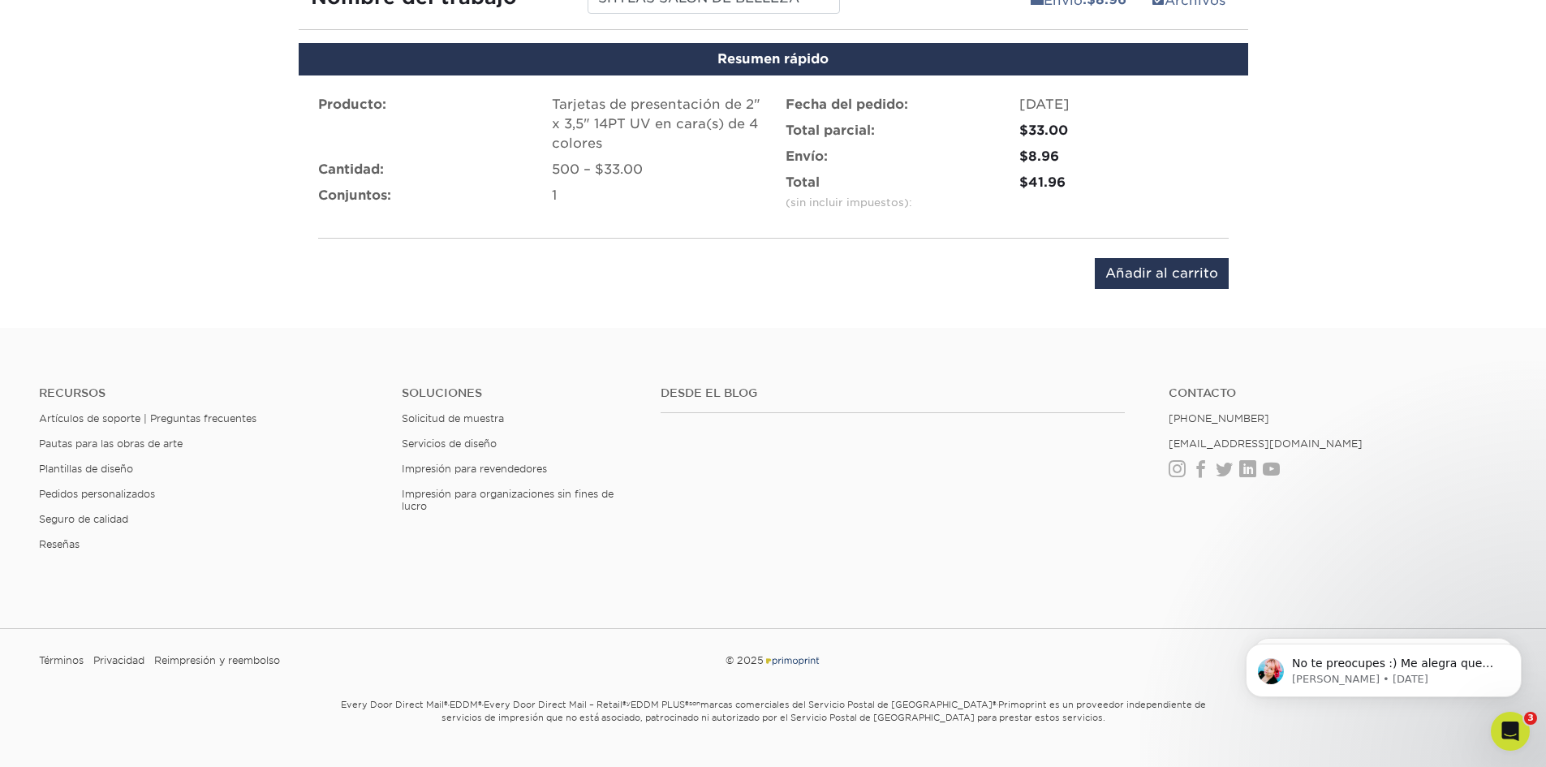
scroll to position [981, 0]
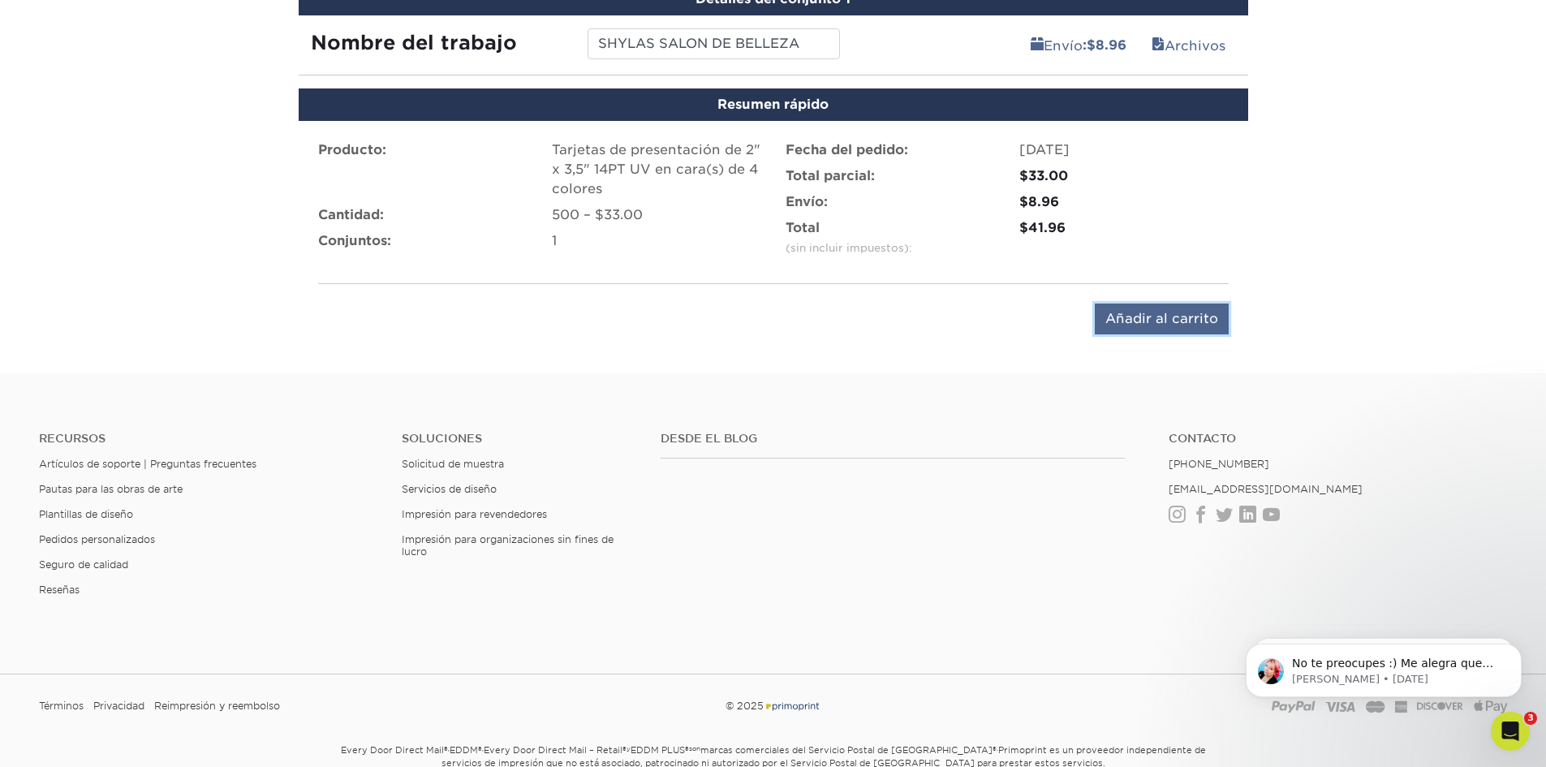
click at [1179, 320] on input "Añadir al carrito" at bounding box center [1162, 318] width 134 height 31
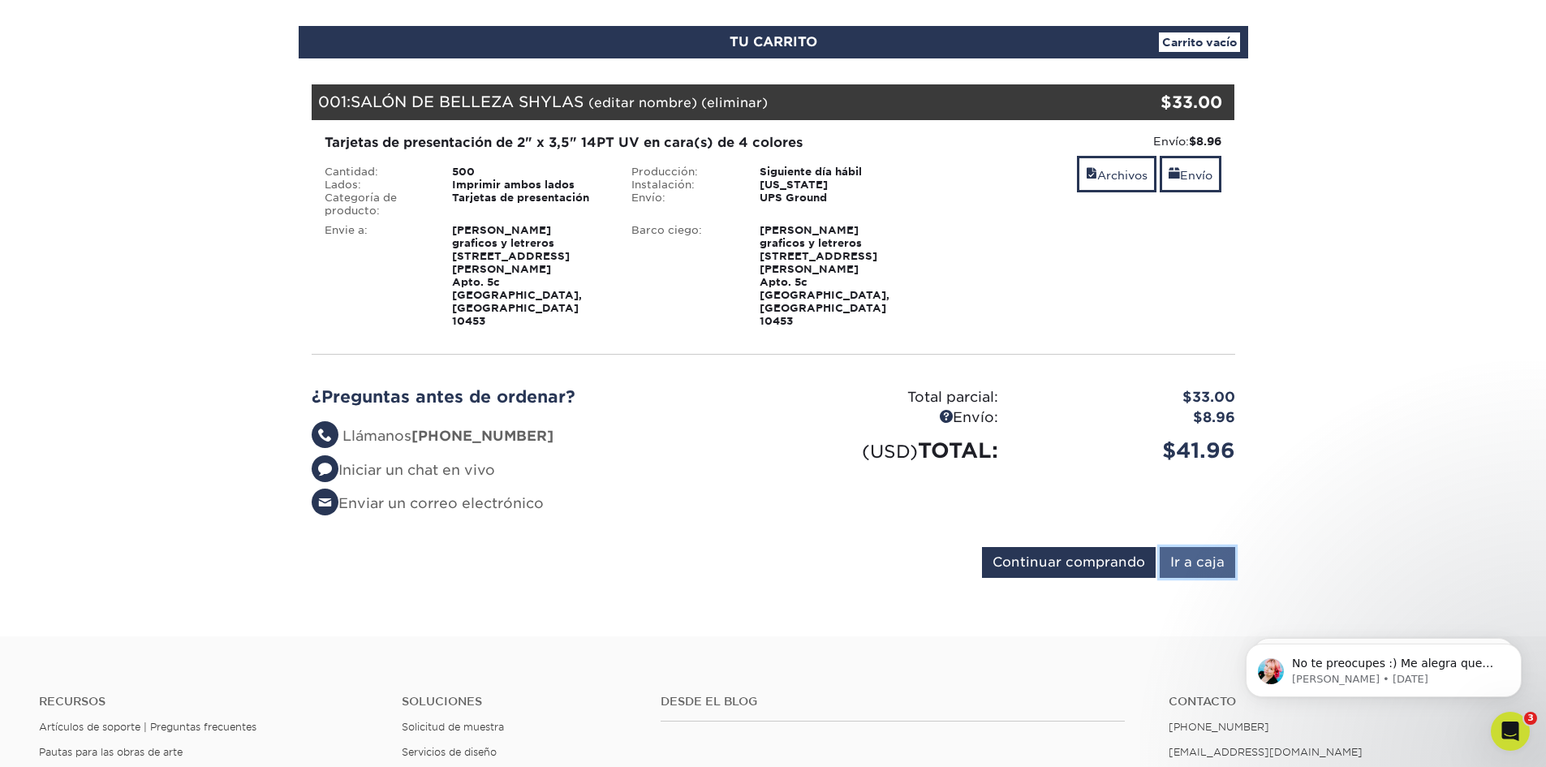
click at [1211, 547] on input "Ir a caja" at bounding box center [1196, 562] width 75 height 31
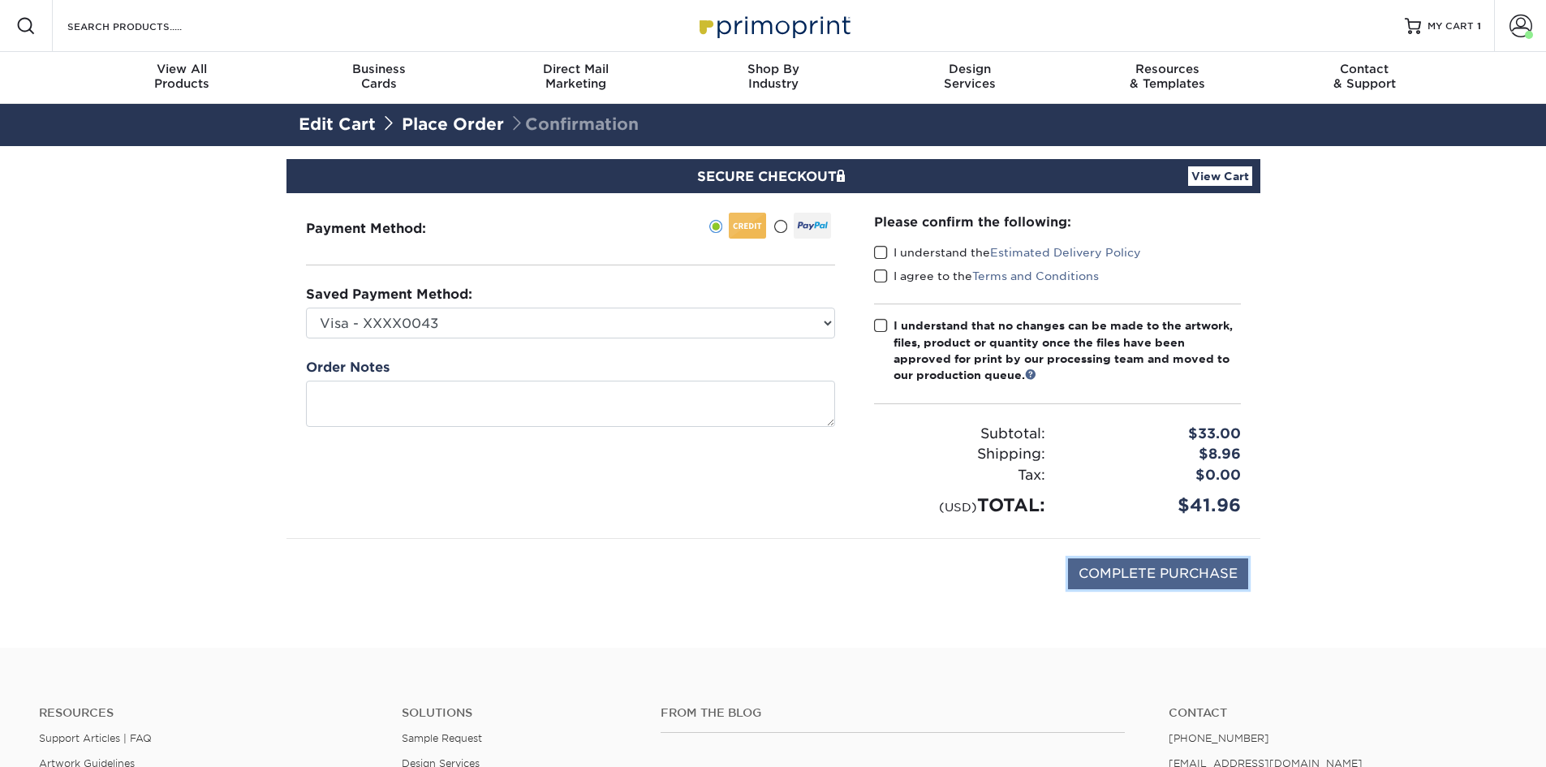
click at [1185, 570] on input "COMPLETE PURCHASE" at bounding box center [1158, 573] width 180 height 31
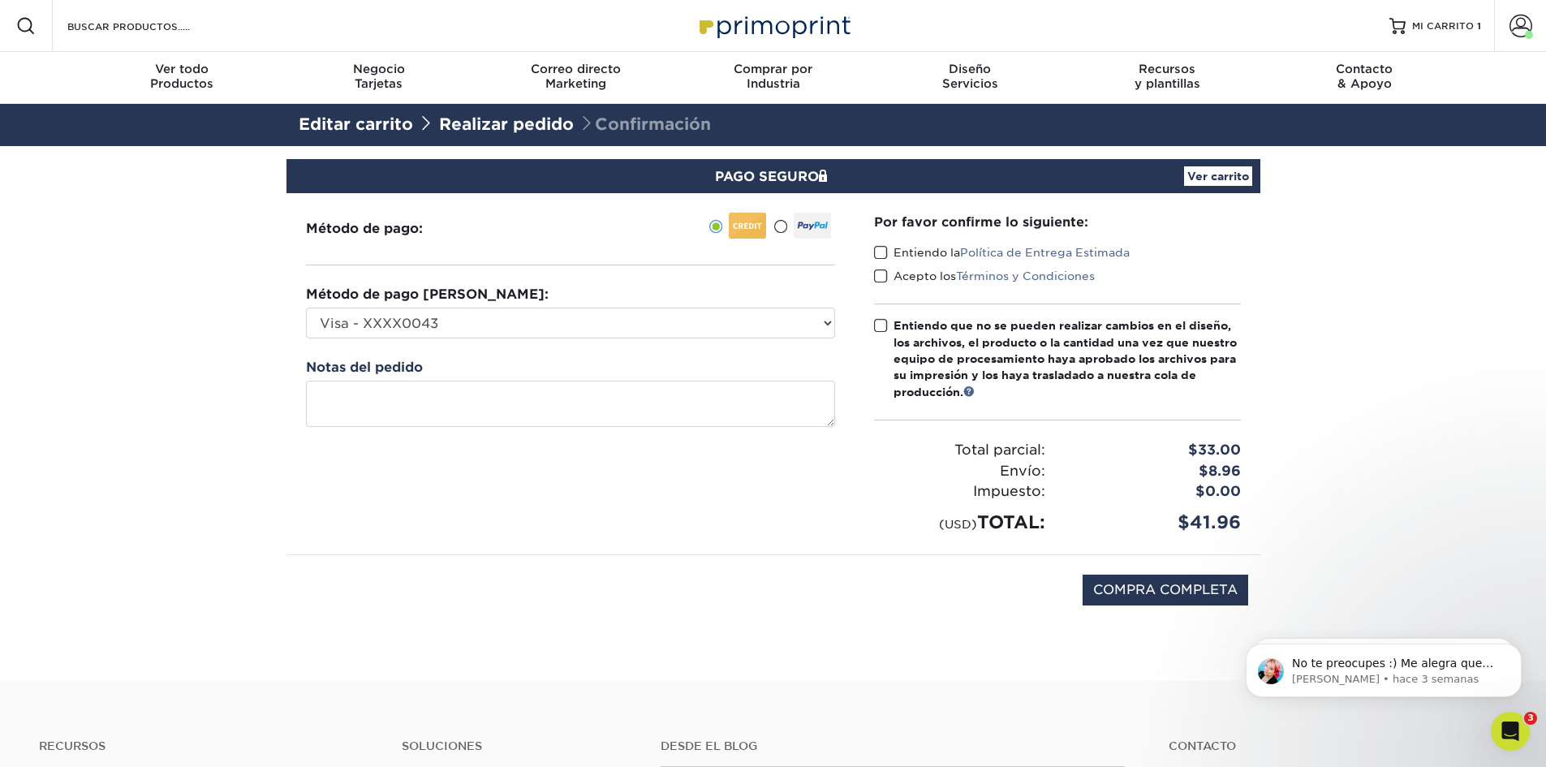
click at [881, 251] on span at bounding box center [881, 252] width 14 height 15
click at [0, 0] on input "Entiendo la Política de Entrega Estimada" at bounding box center [0, 0] width 0 height 0
click at [881, 281] on span at bounding box center [881, 276] width 14 height 15
click at [0, 0] on input "Acepto los Términos y Condiciones" at bounding box center [0, 0] width 0 height 0
click at [880, 325] on span at bounding box center [881, 325] width 14 height 15
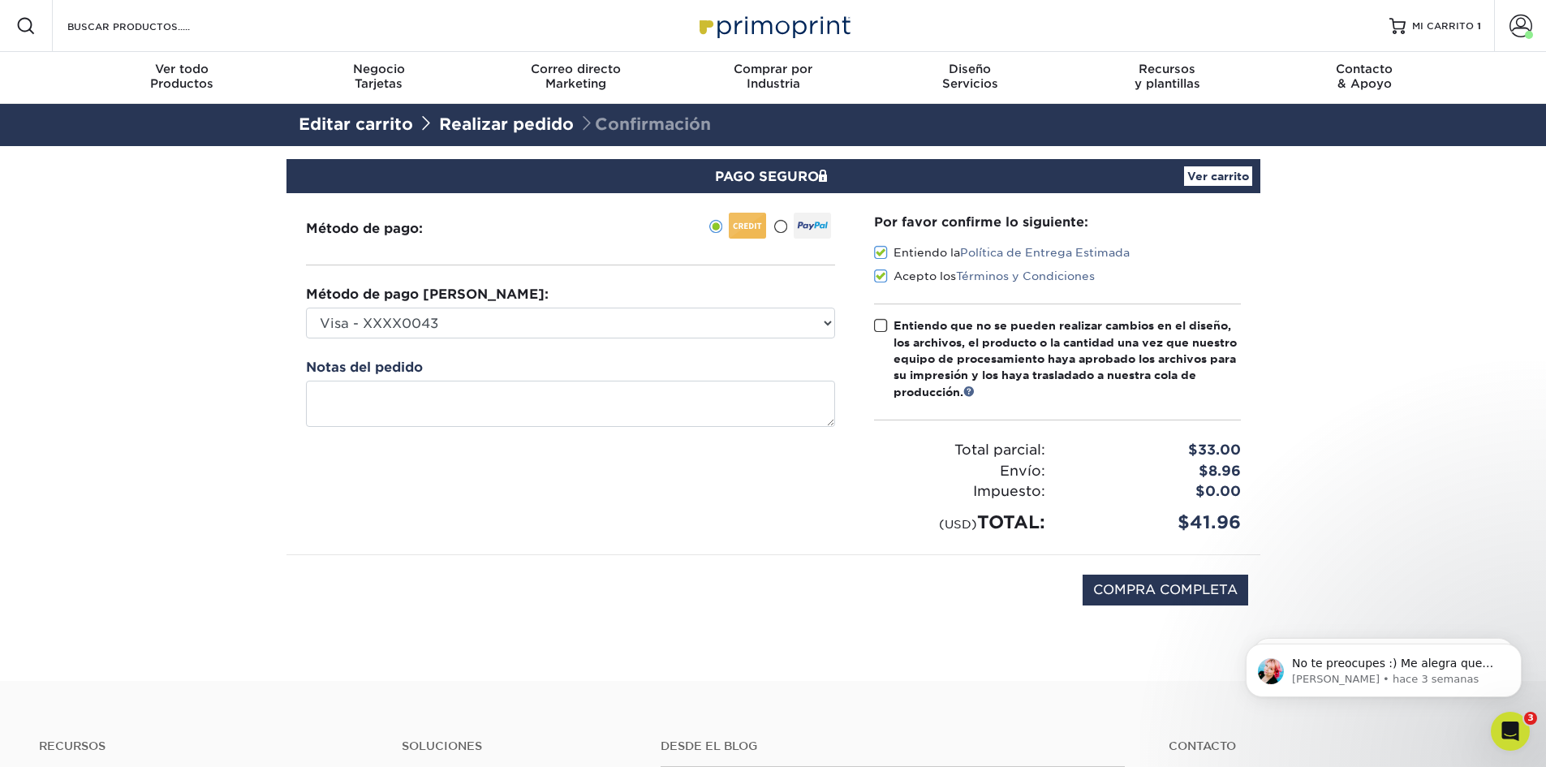
click at [0, 0] on input "Entiendo que no se pueden realizar cambios en el diseño, los archivos, el produ…" at bounding box center [0, 0] width 0 height 0
click at [1185, 595] on input "COMPRA COMPLETA" at bounding box center [1165, 589] width 166 height 31
type input "STILL PROCESSING, PLEASE WAIT.."
click at [1209, 584] on input "STILL PROCESSING, PLEASE WAIT.." at bounding box center [1116, 589] width 263 height 31
click at [1439, 24] on font "MI CARRITO" at bounding box center [1443, 25] width 62 height 11
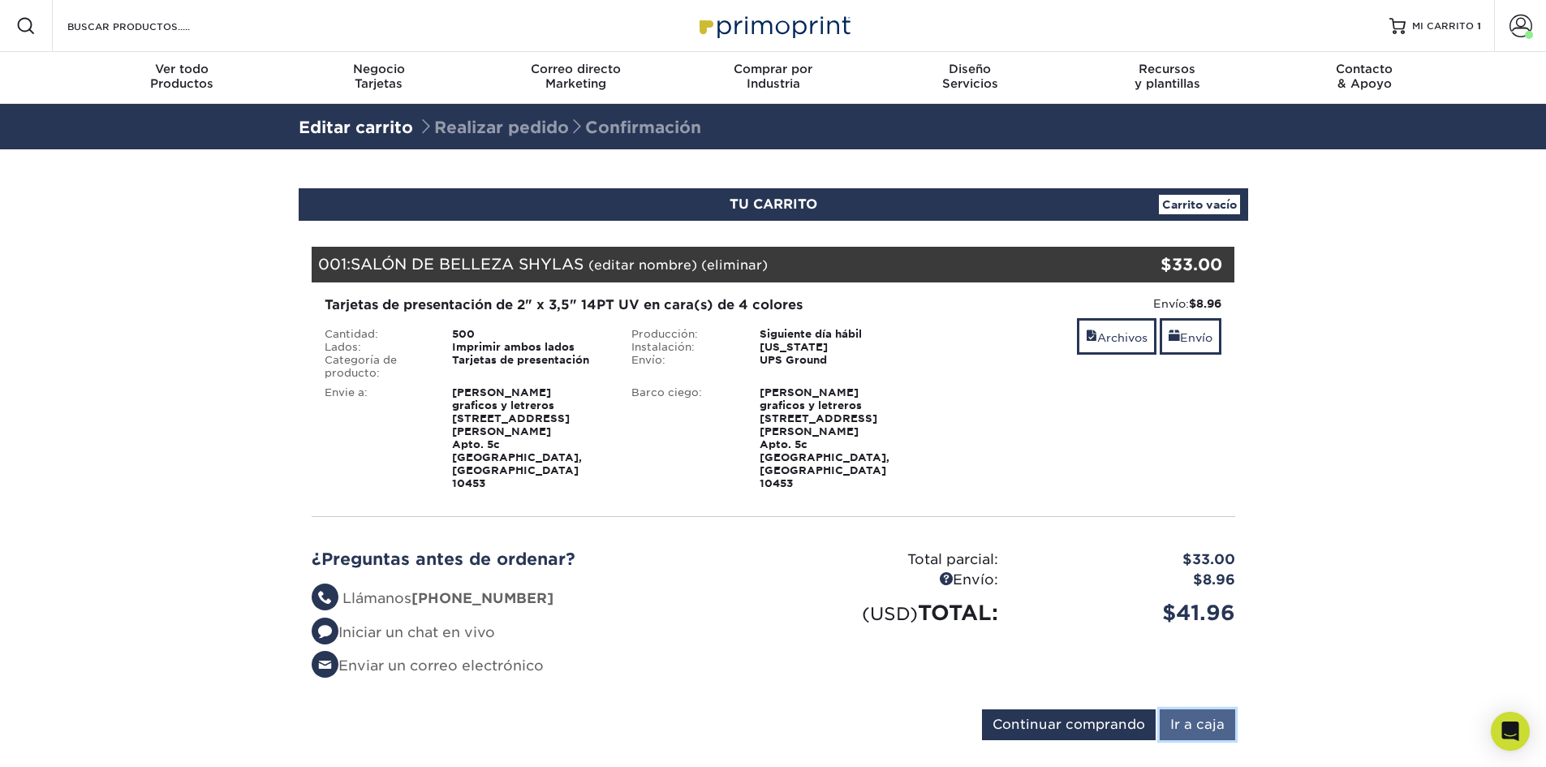
click at [1209, 709] on input "Ir a caja" at bounding box center [1196, 724] width 75 height 31
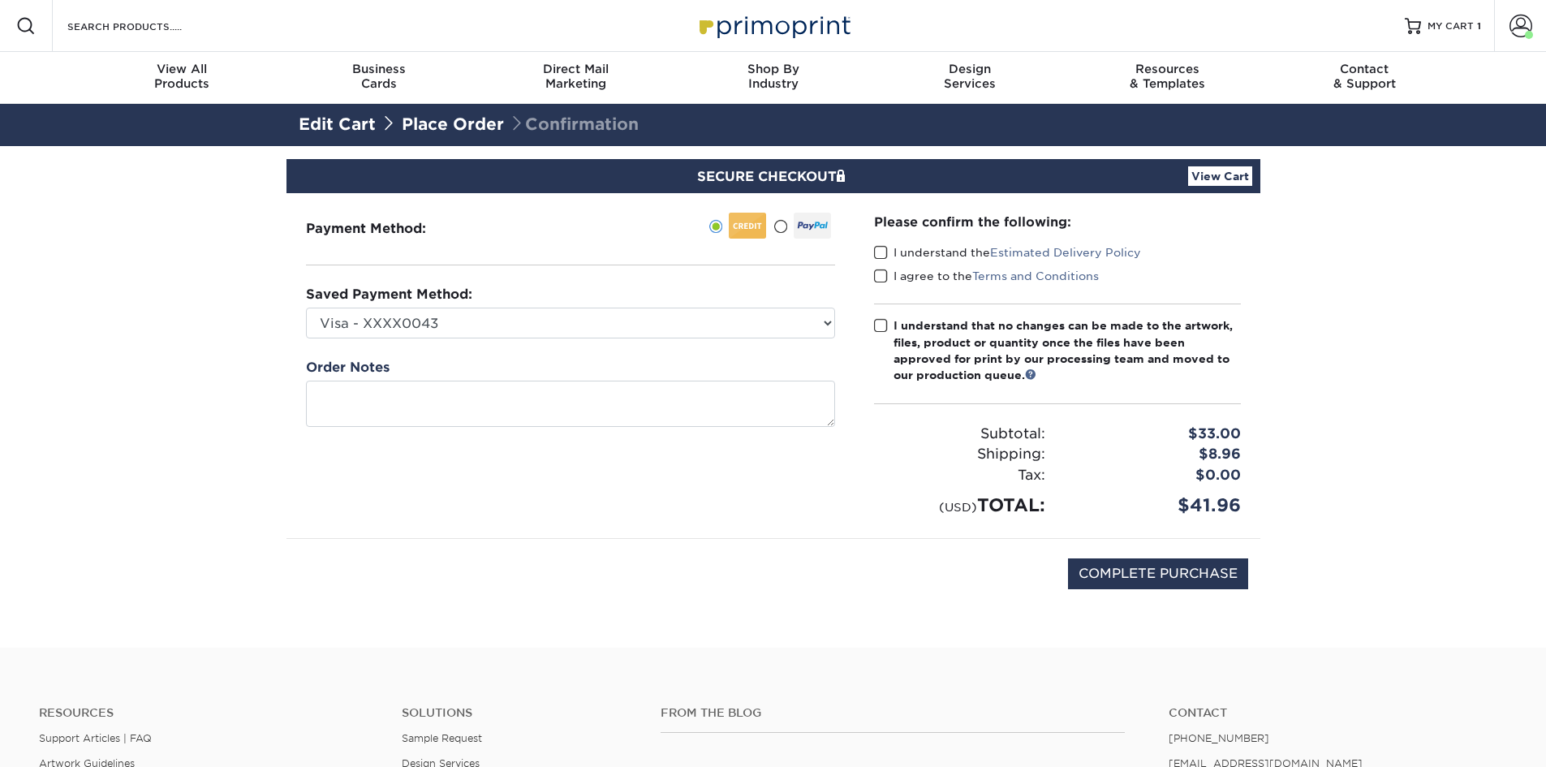
click at [879, 250] on span at bounding box center [881, 252] width 14 height 15
click at [0, 0] on input "I understand the Estimated Delivery Policy" at bounding box center [0, 0] width 0 height 0
click at [877, 283] on span at bounding box center [881, 276] width 14 height 15
click at [0, 0] on input "I agree to the Terms and Conditions" at bounding box center [0, 0] width 0 height 0
drag, startPoint x: 883, startPoint y: 324, endPoint x: 914, endPoint y: 351, distance: 42.0
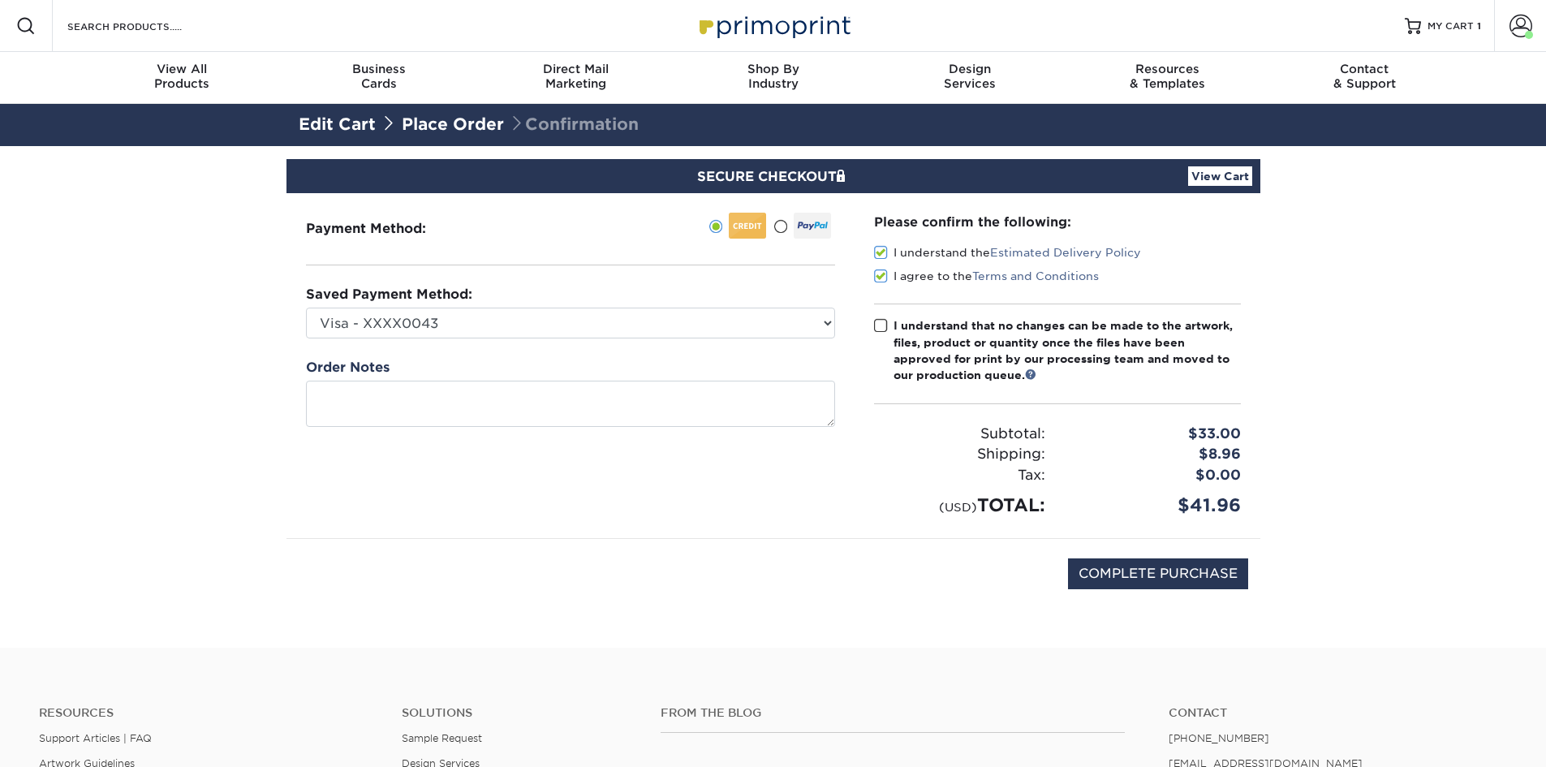
click at [884, 327] on span at bounding box center [881, 325] width 14 height 15
click at [0, 0] on input "I understand that no changes can be made to the artwork, files, product or quan…" at bounding box center [0, 0] width 0 height 0
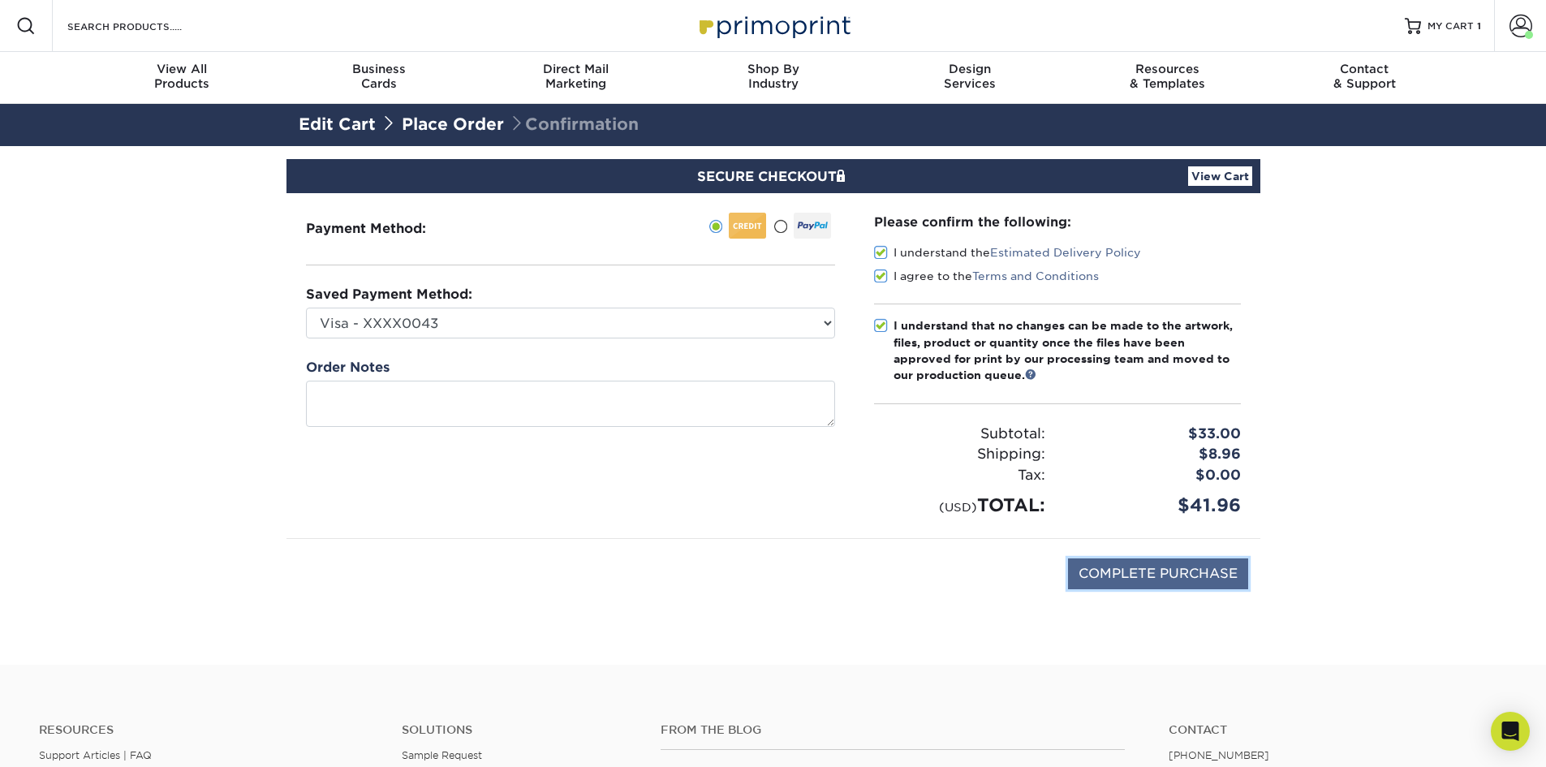
click at [1213, 573] on input "COMPLETE PURCHASE" at bounding box center [1158, 573] width 180 height 31
type input "PROCESSING, PLEASE WAIT..."
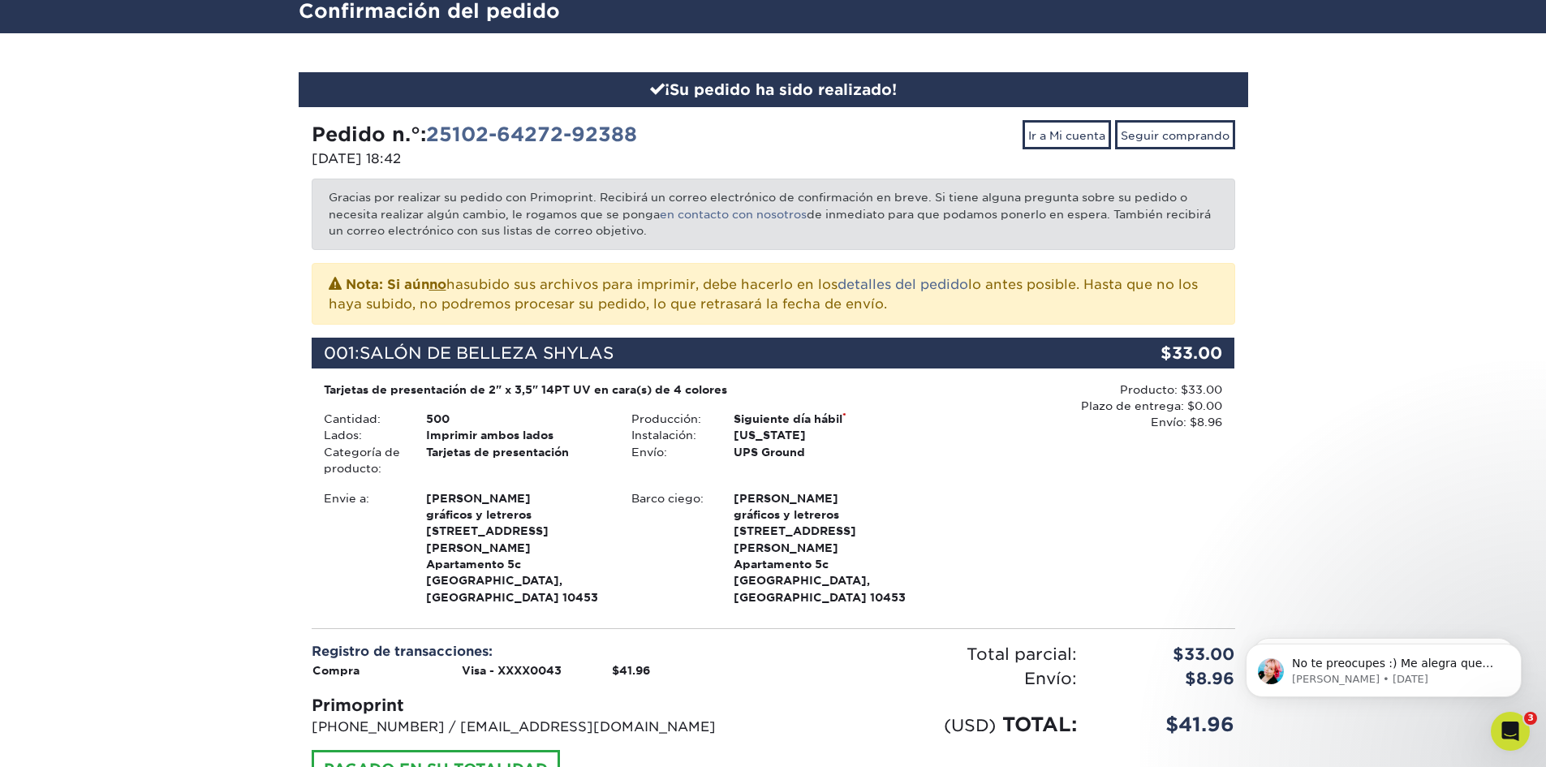
scroll to position [81, 0]
